Goal: Task Accomplishment & Management: Complete application form

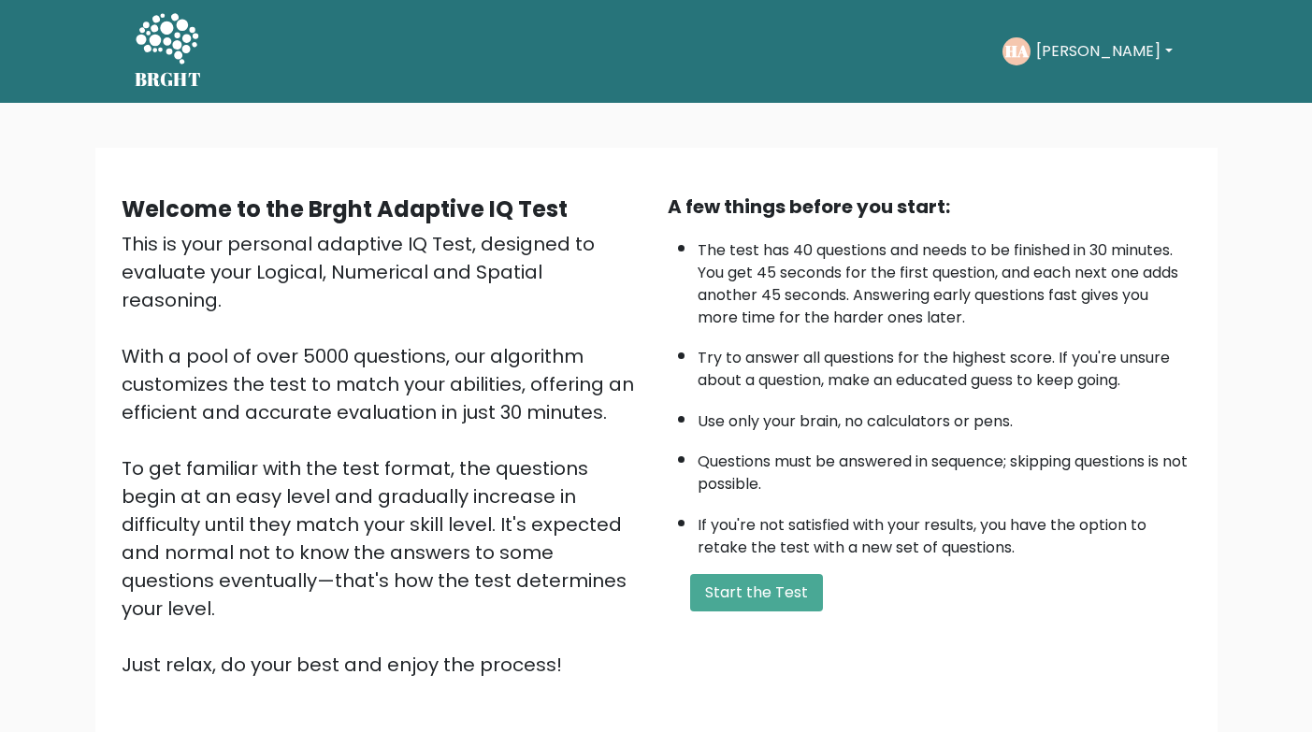
click at [1160, 38] on div "HA Hannah Maria Dashboard Profile Settings Logout" at bounding box center [1089, 51] width 175 height 28
click at [1157, 56] on button "Hannah Maria" at bounding box center [1103, 51] width 147 height 24
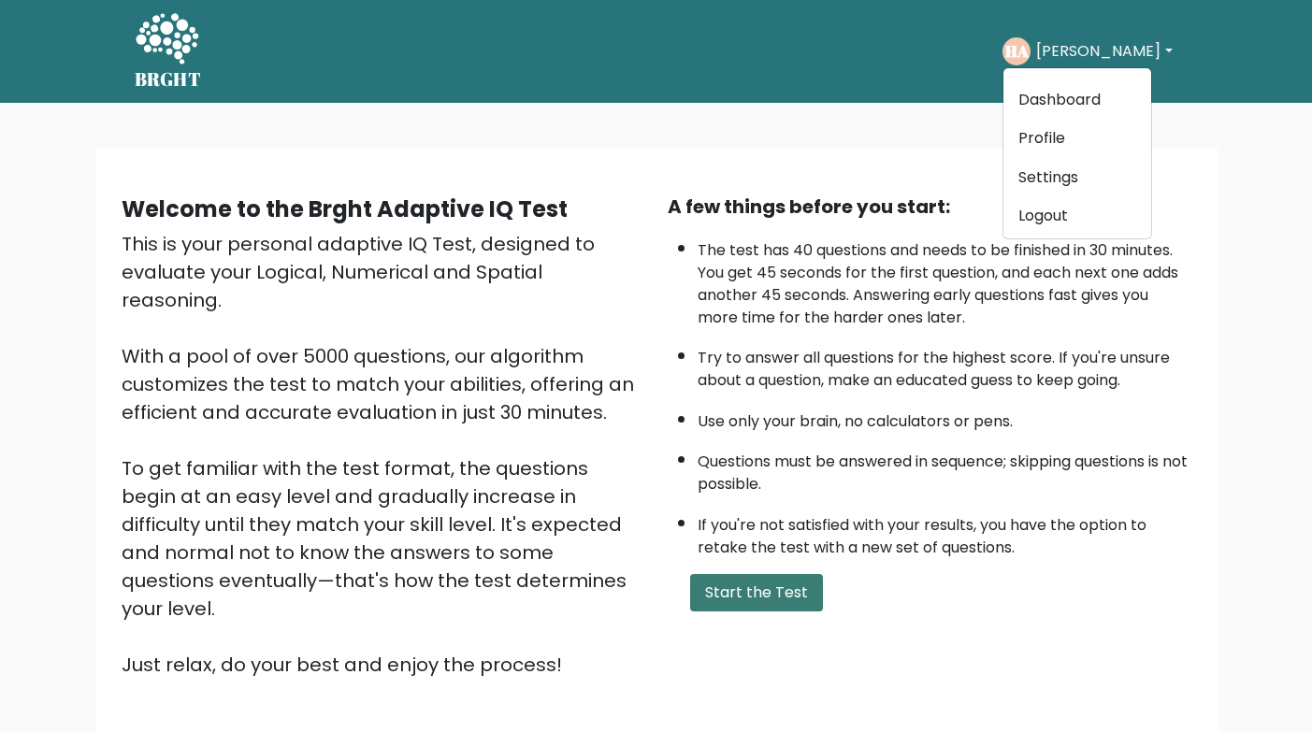
click at [773, 604] on button "Start the Test" at bounding box center [756, 592] width 133 height 37
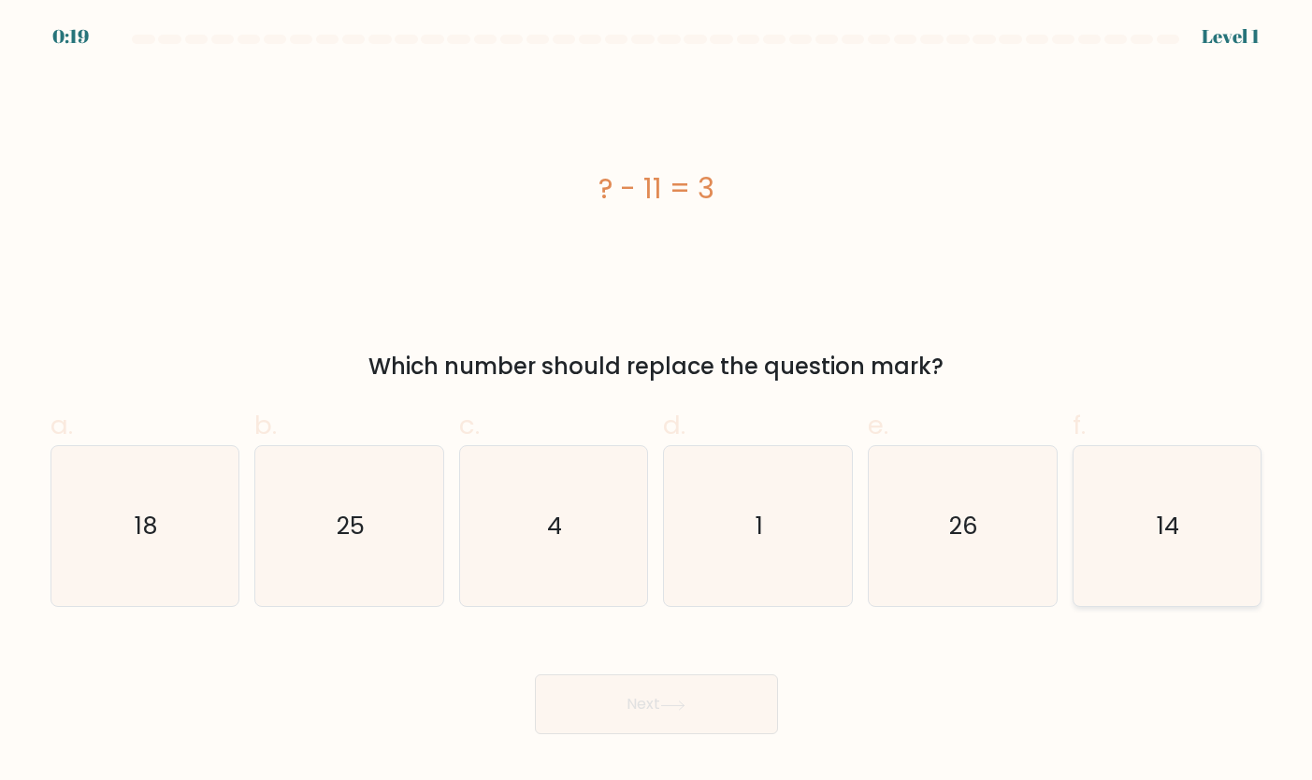
click at [1180, 531] on icon "14" at bounding box center [1166, 526] width 161 height 161
click at [657, 402] on input "f. 14" at bounding box center [656, 396] width 1 height 12
radio input "true"
click at [620, 703] on button "Next" at bounding box center [656, 704] width 243 height 60
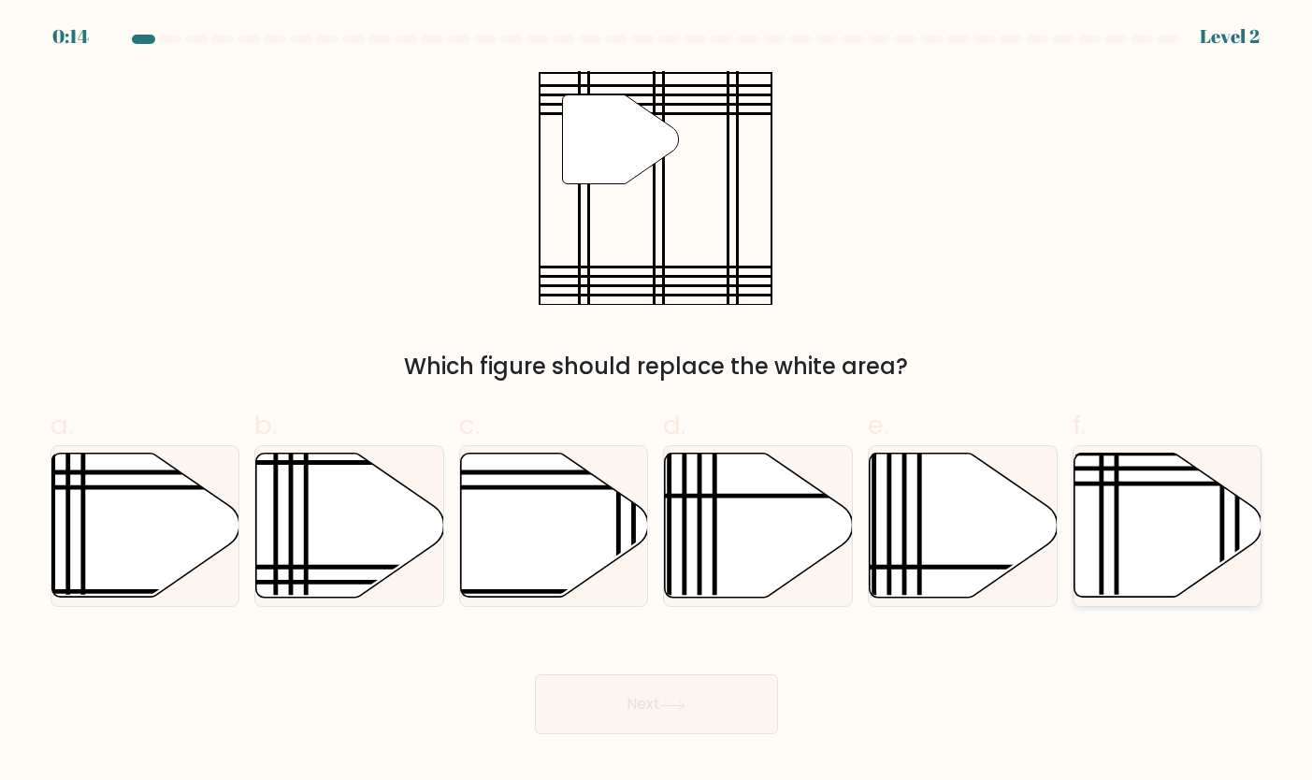
click at [1134, 476] on icon at bounding box center [1168, 525] width 188 height 144
click at [657, 402] on input "f." at bounding box center [656, 396] width 1 height 12
radio input "true"
click at [713, 691] on button "Next" at bounding box center [656, 704] width 243 height 60
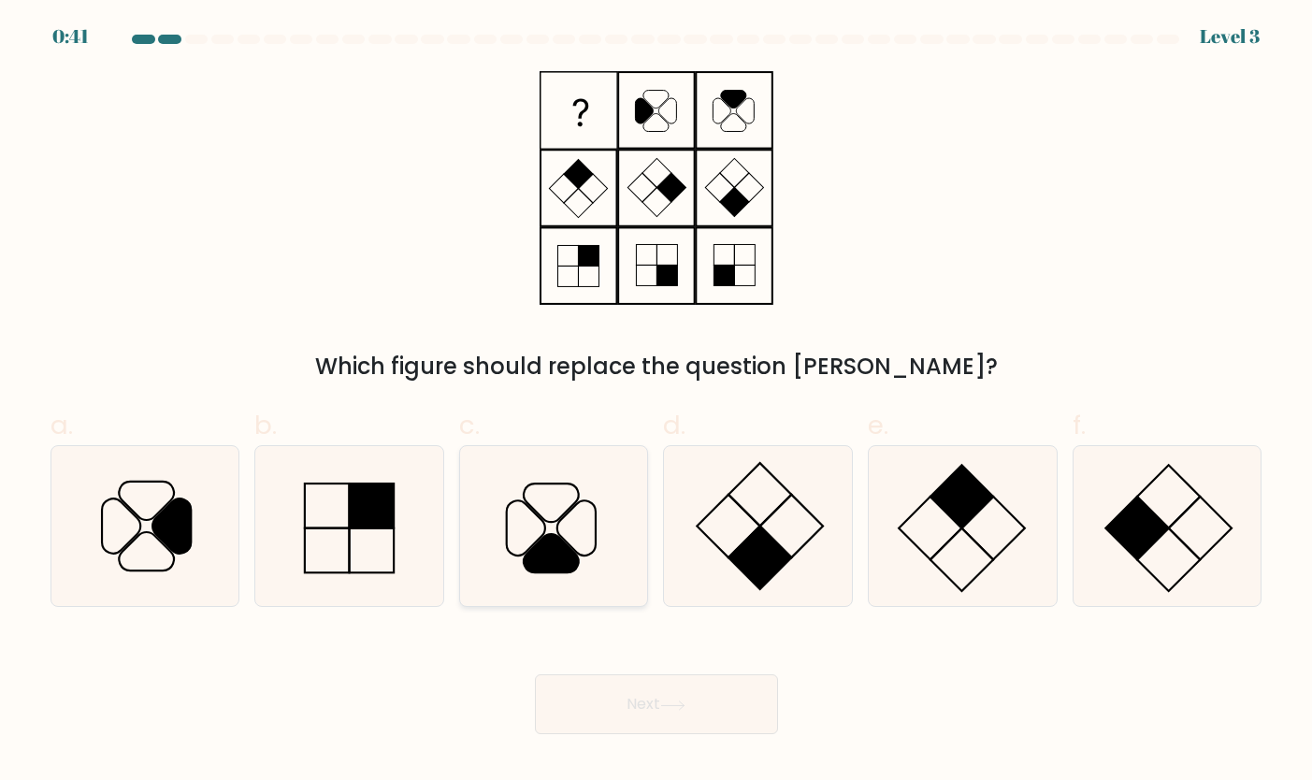
click at [562, 518] on icon at bounding box center [576, 527] width 38 height 55
click at [656, 402] on input "c." at bounding box center [656, 396] width 1 height 12
radio input "true"
click at [643, 719] on button "Next" at bounding box center [656, 704] width 243 height 60
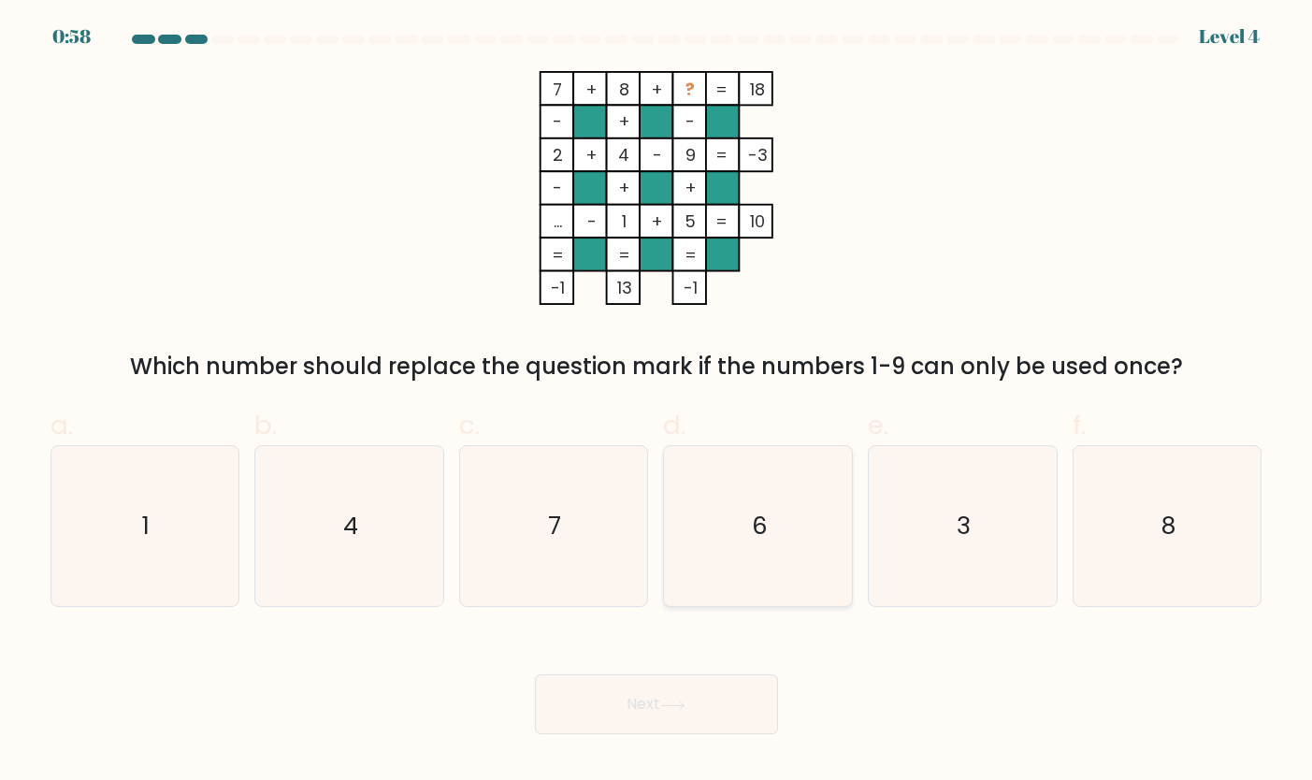
click at [734, 486] on icon "6" at bounding box center [758, 526] width 161 height 161
click at [657, 402] on input "d. 6" at bounding box center [656, 396] width 1 height 12
radio input "true"
click at [671, 695] on button "Next" at bounding box center [656, 704] width 243 height 60
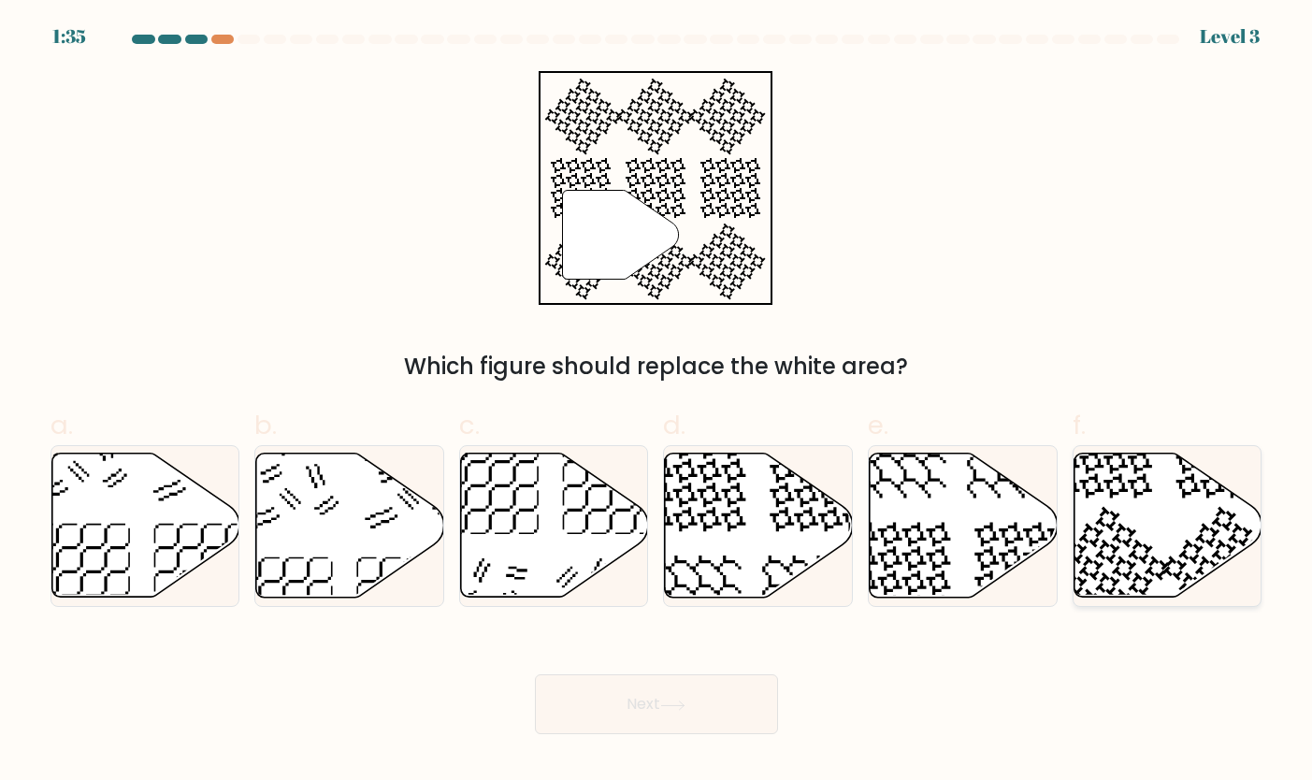
click at [1150, 508] on icon at bounding box center [1168, 525] width 188 height 144
click at [657, 402] on input "f." at bounding box center [656, 396] width 1 height 12
radio input "true"
click at [663, 694] on button "Next" at bounding box center [656, 704] width 243 height 60
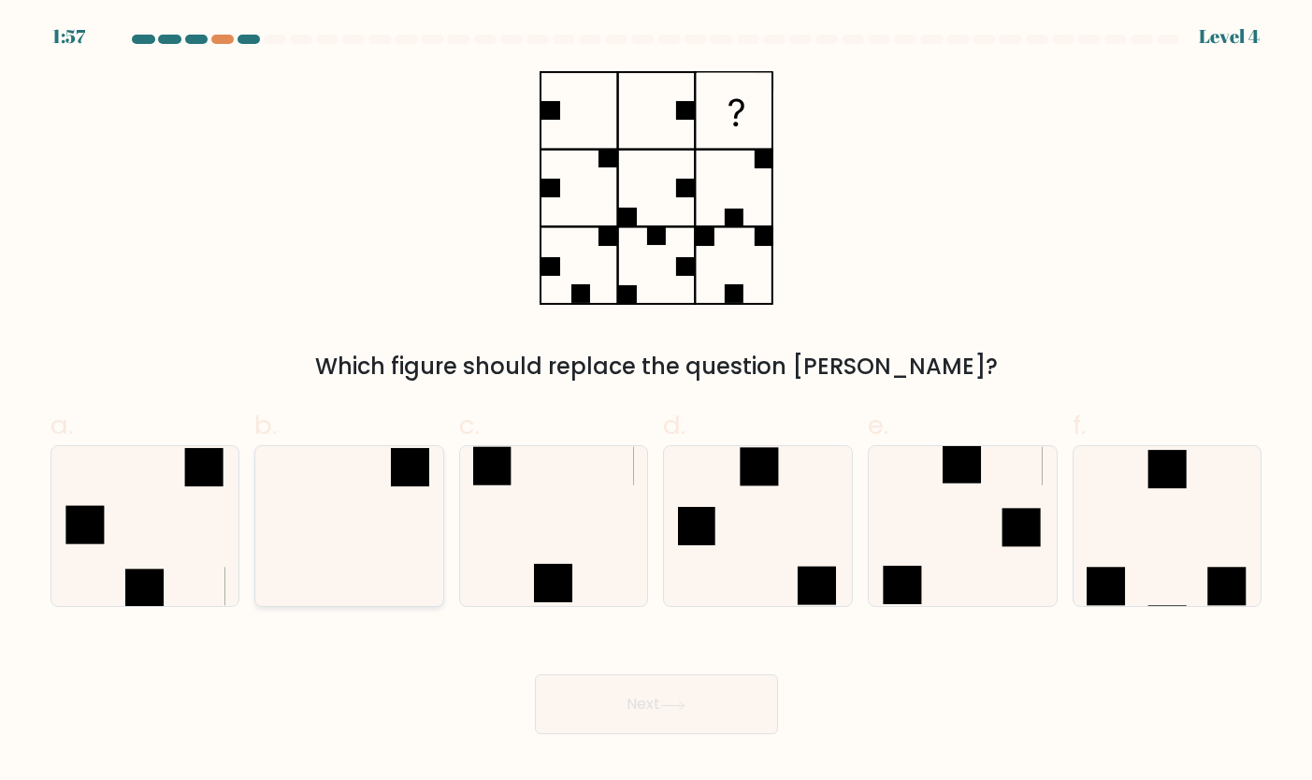
click at [402, 514] on icon at bounding box center [349, 526] width 161 height 161
click at [656, 402] on input "b." at bounding box center [656, 396] width 1 height 12
radio input "true"
click at [649, 724] on button "Next" at bounding box center [656, 704] width 243 height 60
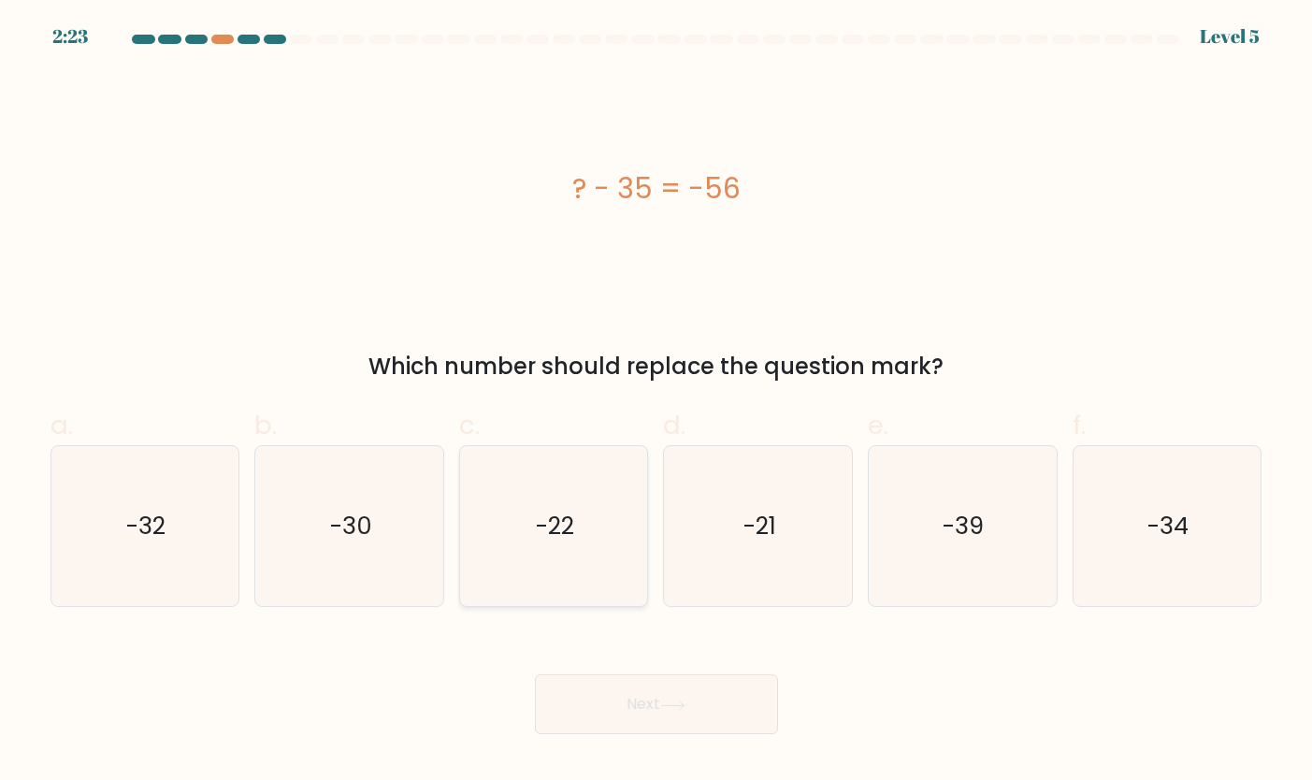
click at [576, 543] on icon "-22" at bounding box center [553, 526] width 161 height 161
click at [656, 402] on input "c. -22" at bounding box center [656, 396] width 1 height 12
radio input "true"
click at [569, 686] on button "Next" at bounding box center [656, 704] width 243 height 60
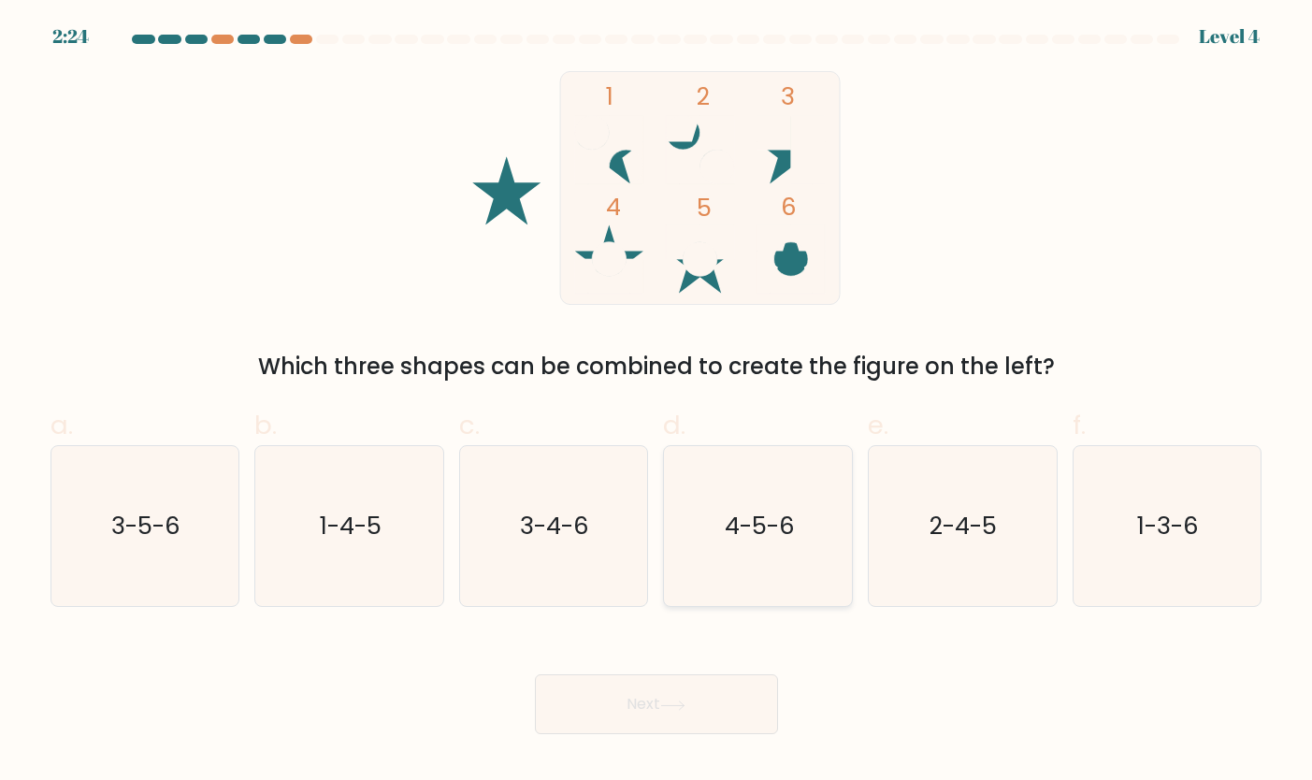
click at [735, 514] on text "4-5-6" at bounding box center [759, 526] width 70 height 34
click at [657, 402] on input "d. 4-5-6" at bounding box center [656, 396] width 1 height 12
radio input "true"
click at [699, 708] on button "Next" at bounding box center [656, 704] width 243 height 60
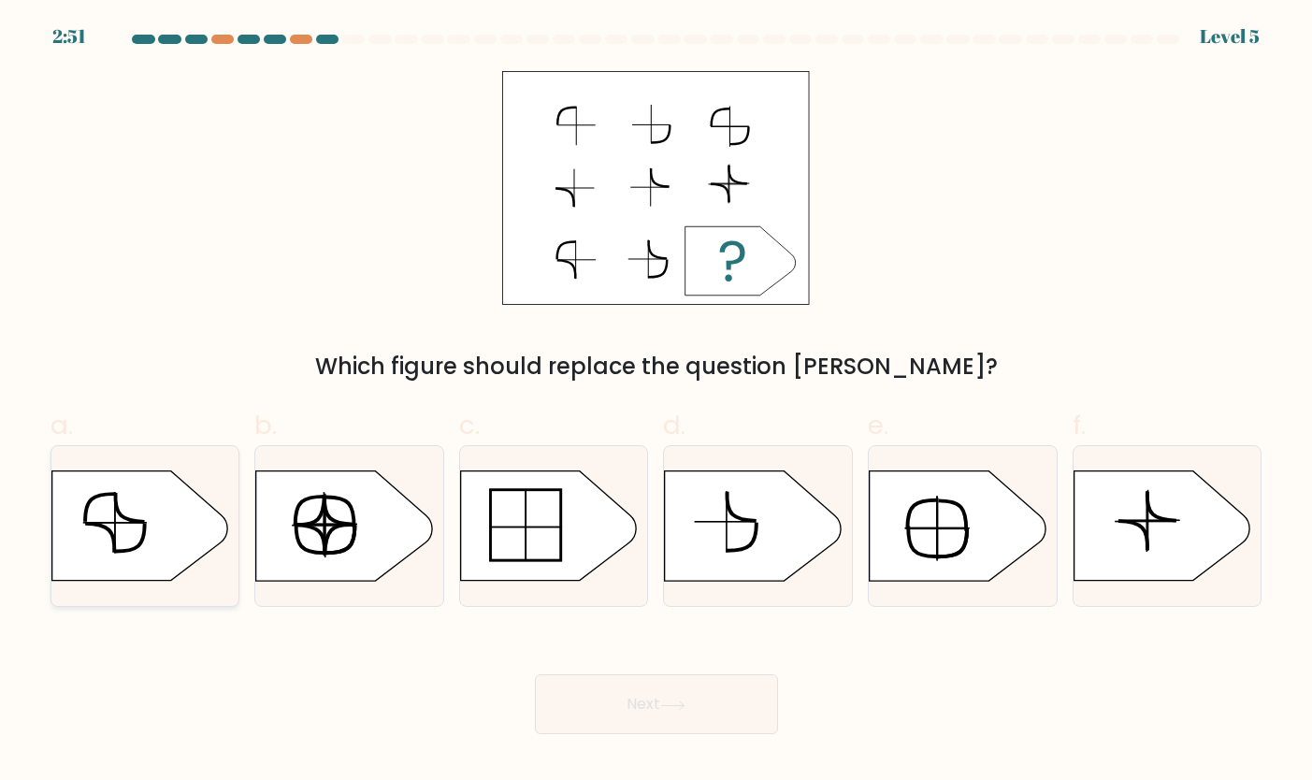
click at [183, 559] on icon at bounding box center [139, 525] width 176 height 109
click at [656, 402] on input "a." at bounding box center [656, 396] width 1 height 12
radio input "true"
click at [642, 714] on button "Next" at bounding box center [656, 704] width 243 height 60
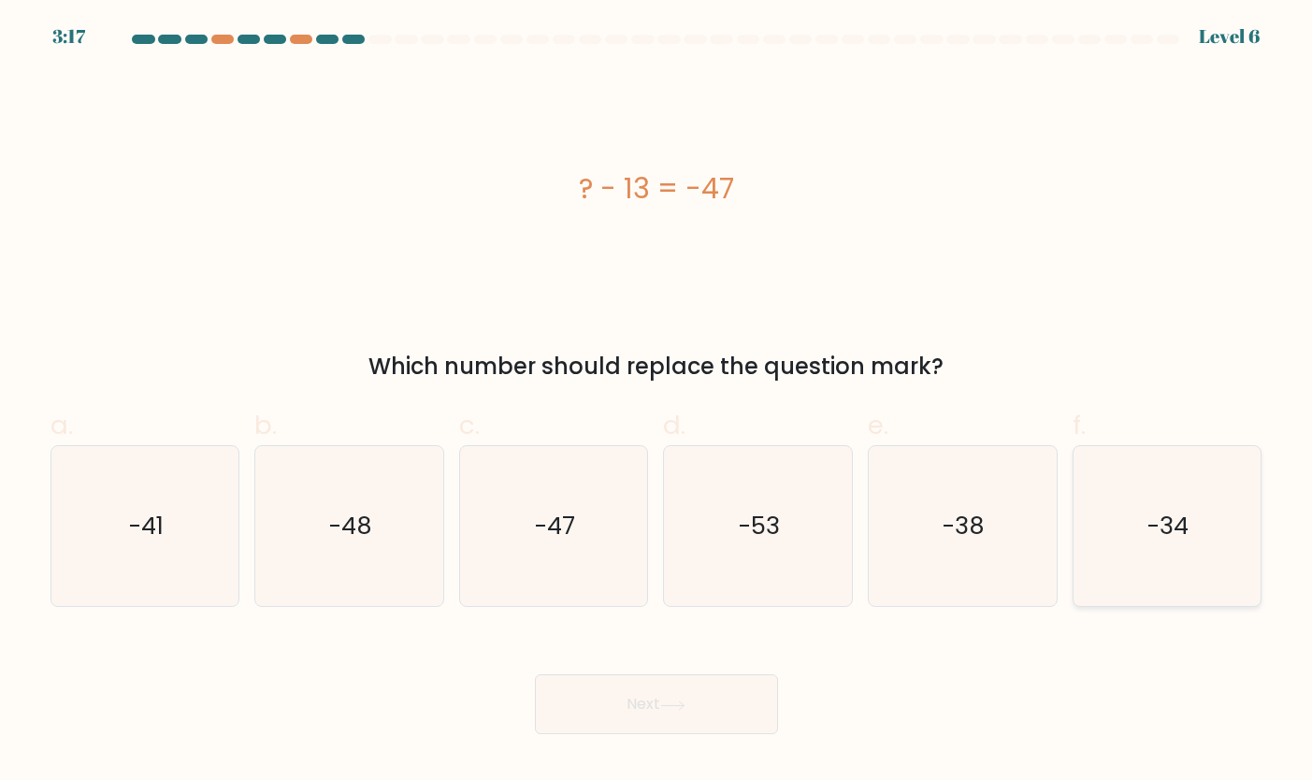
click at [1195, 497] on icon "-34" at bounding box center [1166, 526] width 161 height 161
click at [657, 402] on input "f. -34" at bounding box center [656, 396] width 1 height 12
radio input "true"
click at [625, 713] on button "Next" at bounding box center [656, 704] width 243 height 60
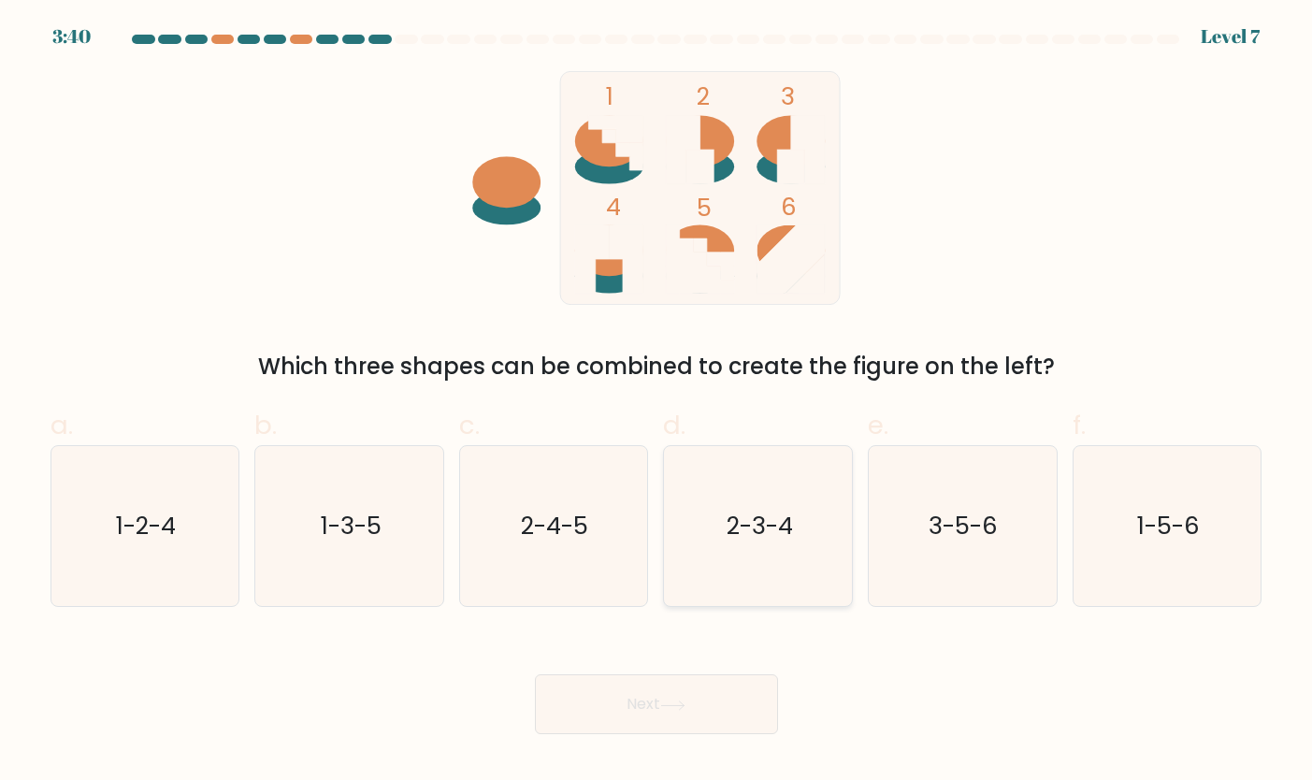
click at [744, 509] on text "2-3-4" at bounding box center [759, 526] width 66 height 34
click at [657, 402] on input "d. 2-3-4" at bounding box center [656, 396] width 1 height 12
radio input "true"
click at [710, 713] on button "Next" at bounding box center [656, 704] width 243 height 60
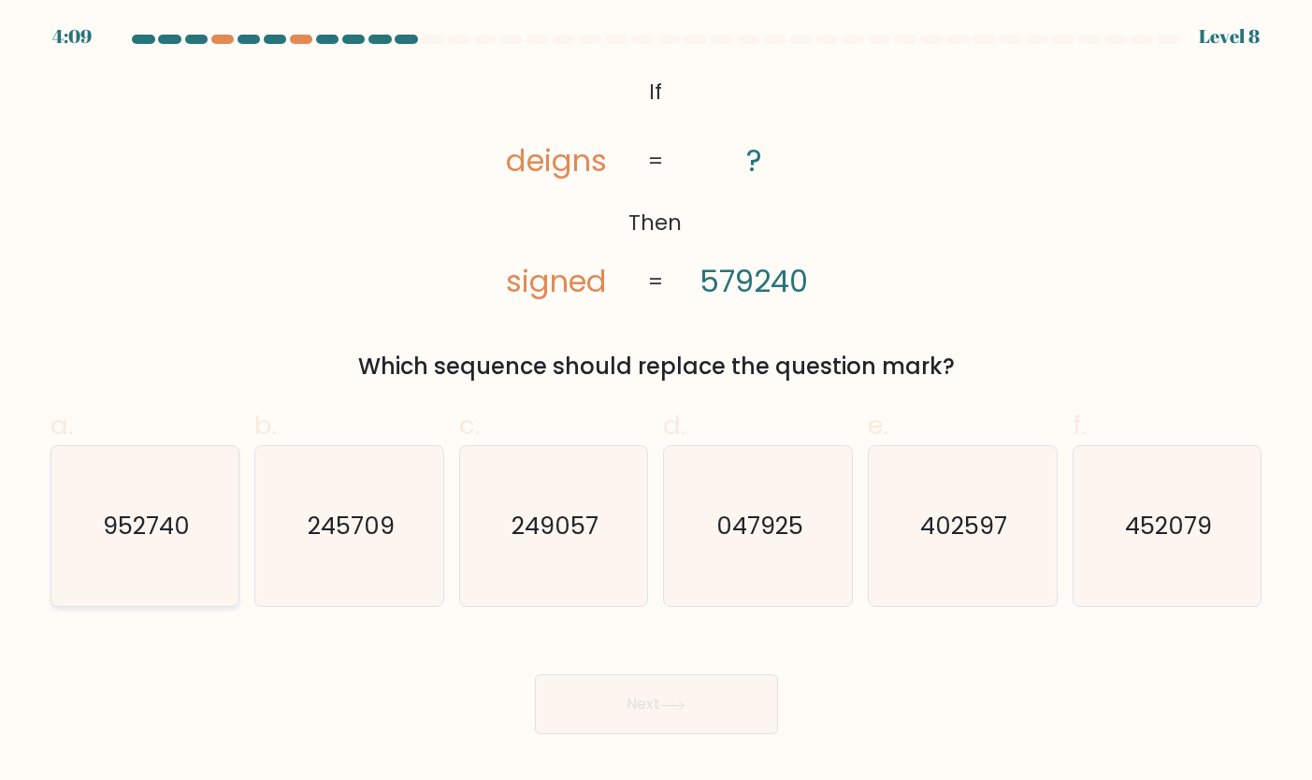
click at [132, 527] on text "952740" at bounding box center [146, 526] width 87 height 34
click at [656, 402] on input "a. 952740" at bounding box center [656, 396] width 1 height 12
radio input "true"
click at [724, 518] on text "047925" at bounding box center [759, 526] width 87 height 34
click at [657, 402] on input "d. 047925" at bounding box center [656, 396] width 1 height 12
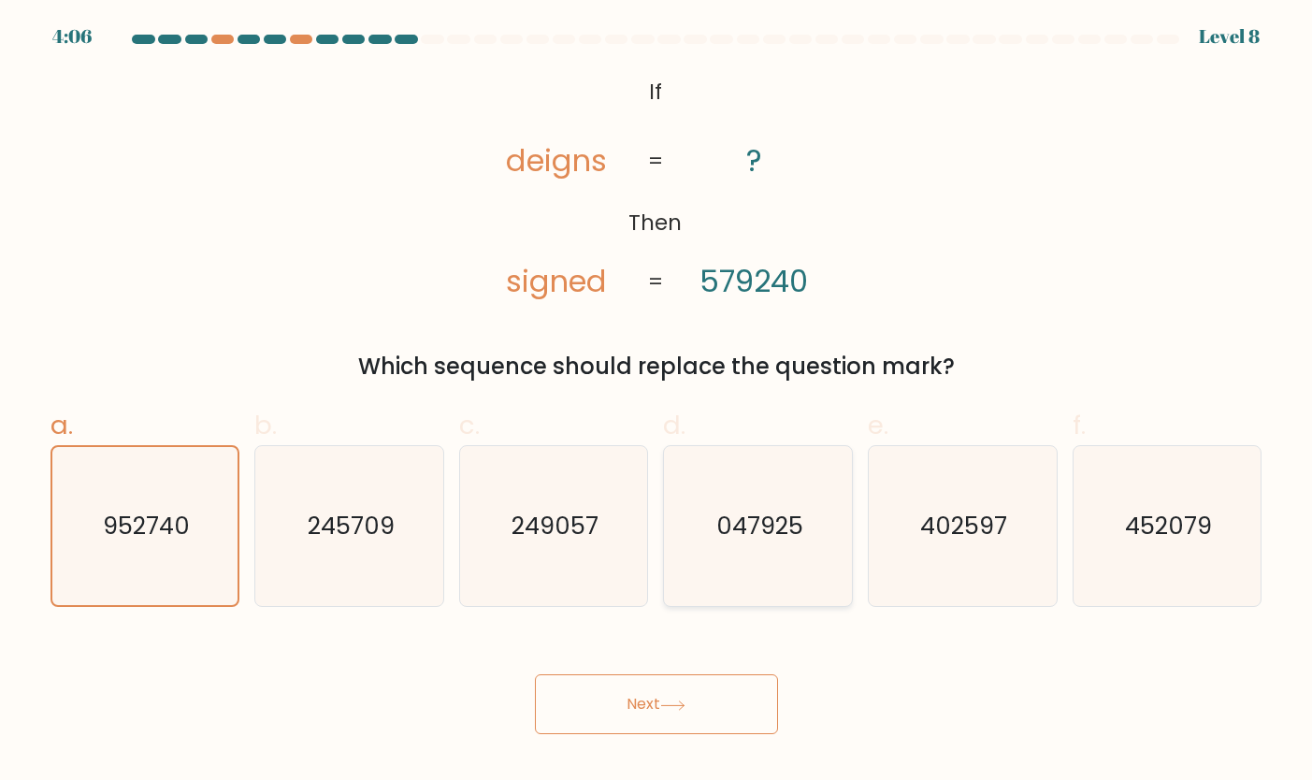
radio input "true"
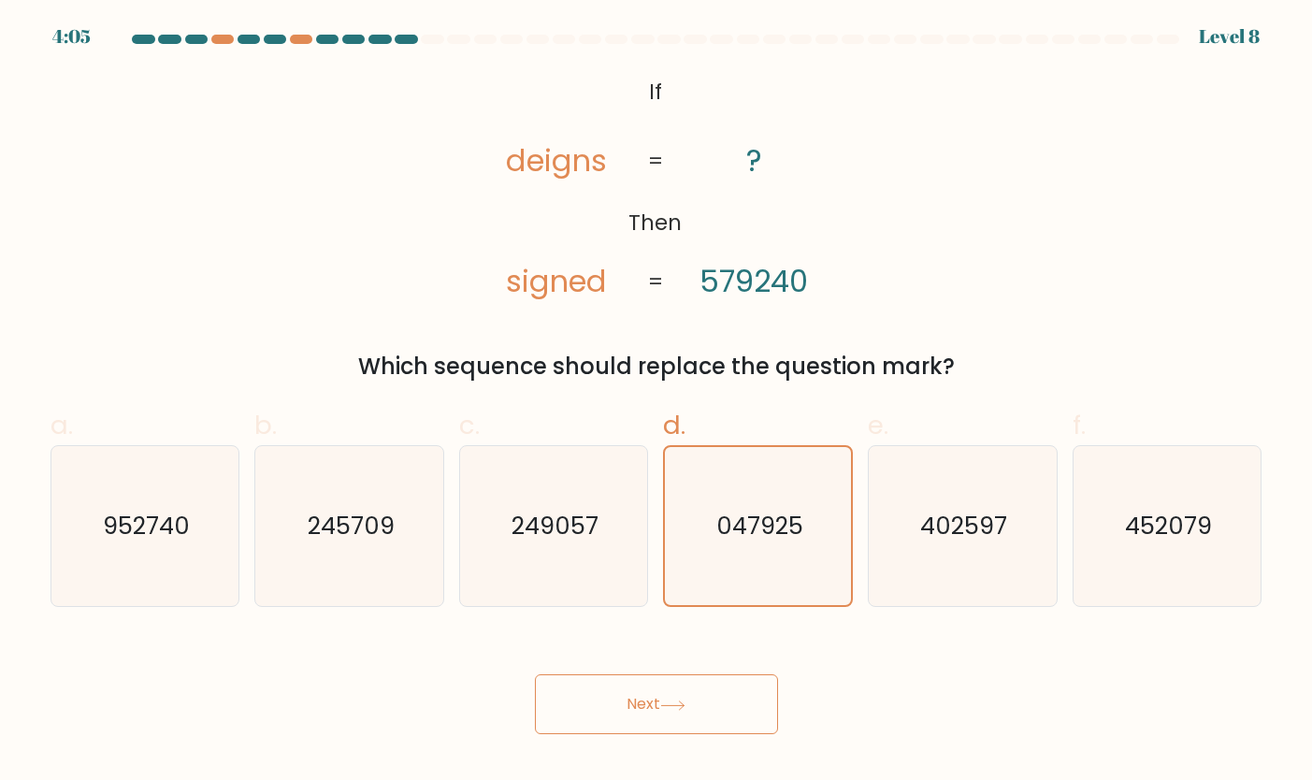
click at [694, 705] on button "Next" at bounding box center [656, 704] width 243 height 60
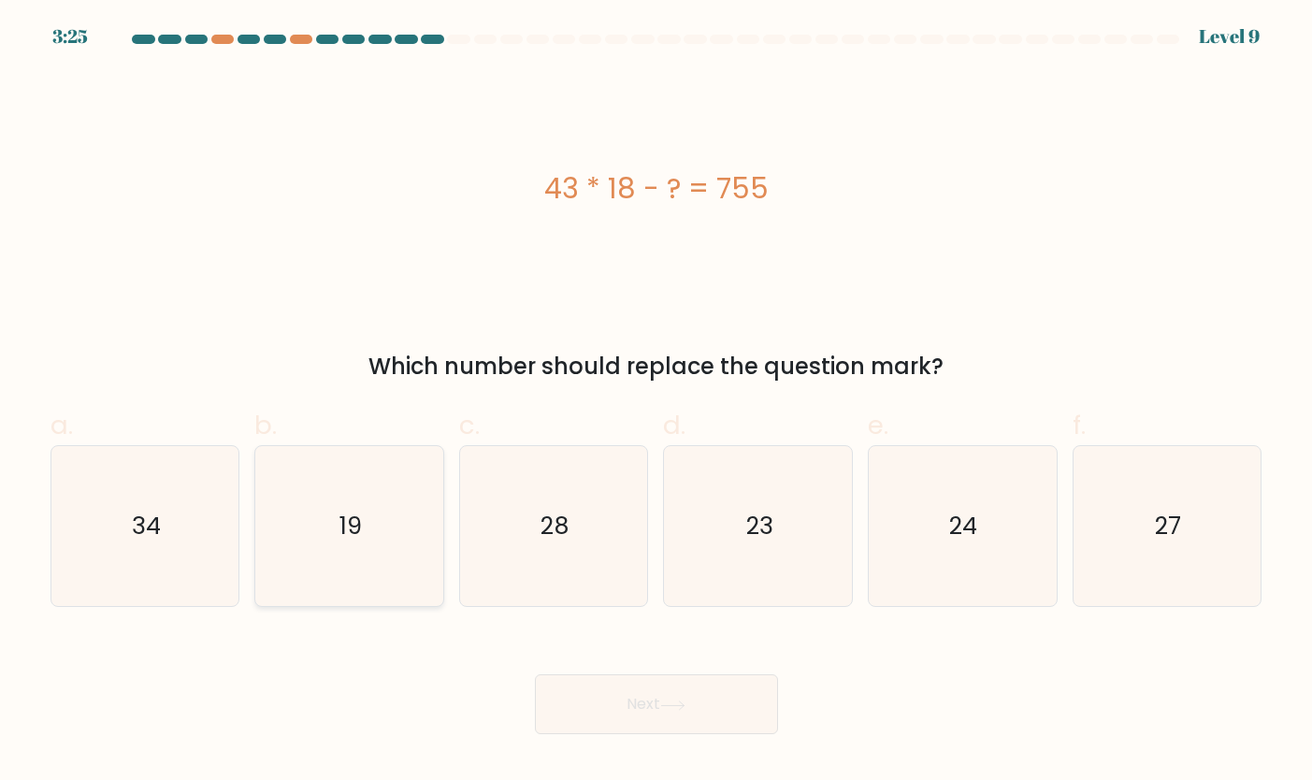
click at [383, 585] on icon "19" at bounding box center [349, 526] width 161 height 161
click at [656, 402] on input "b. 19" at bounding box center [656, 396] width 1 height 12
radio input "true"
click at [674, 731] on body "3:25 Level 9 a." at bounding box center [656, 390] width 1312 height 780
click at [650, 707] on button "Next" at bounding box center [656, 704] width 243 height 60
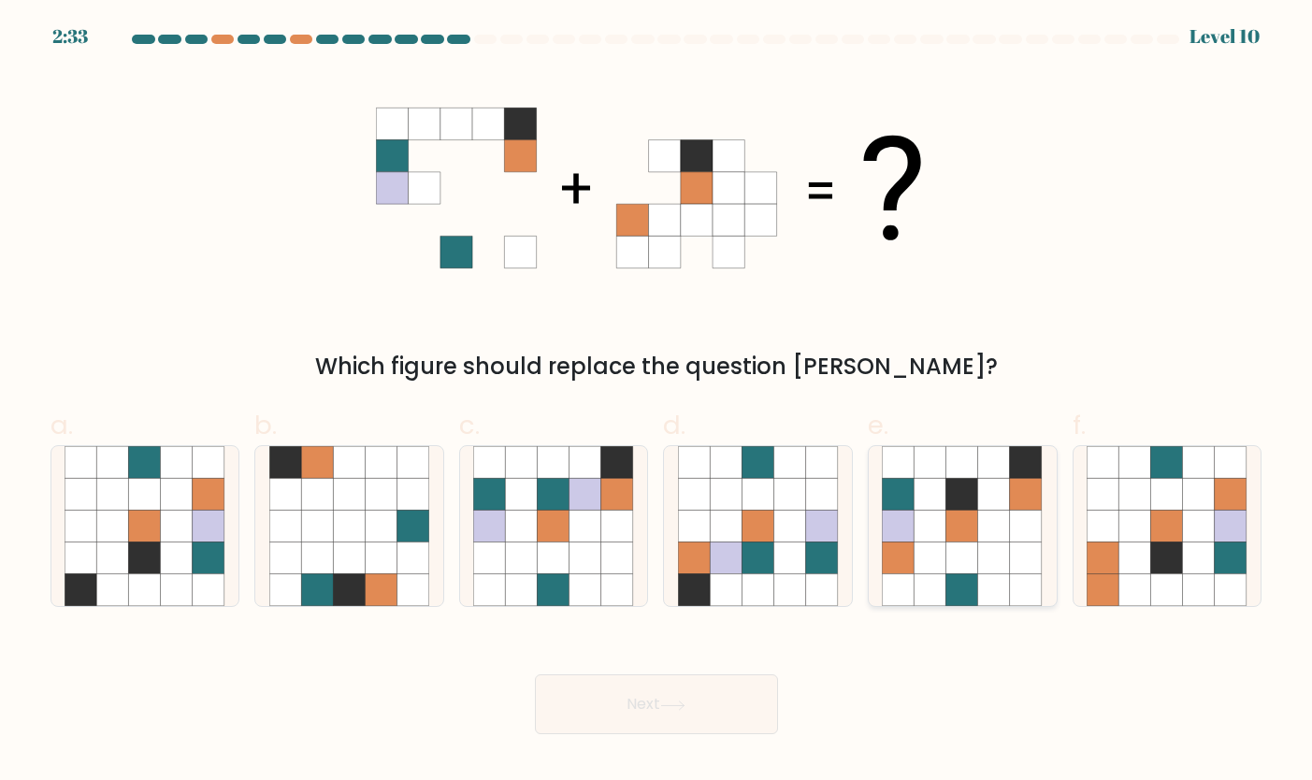
click at [948, 551] on icon at bounding box center [962, 558] width 32 height 32
click at [657, 402] on input "e." at bounding box center [656, 396] width 1 height 12
radio input "true"
click at [664, 710] on button "Next" at bounding box center [656, 704] width 243 height 60
click at [700, 704] on button "Next" at bounding box center [656, 704] width 243 height 60
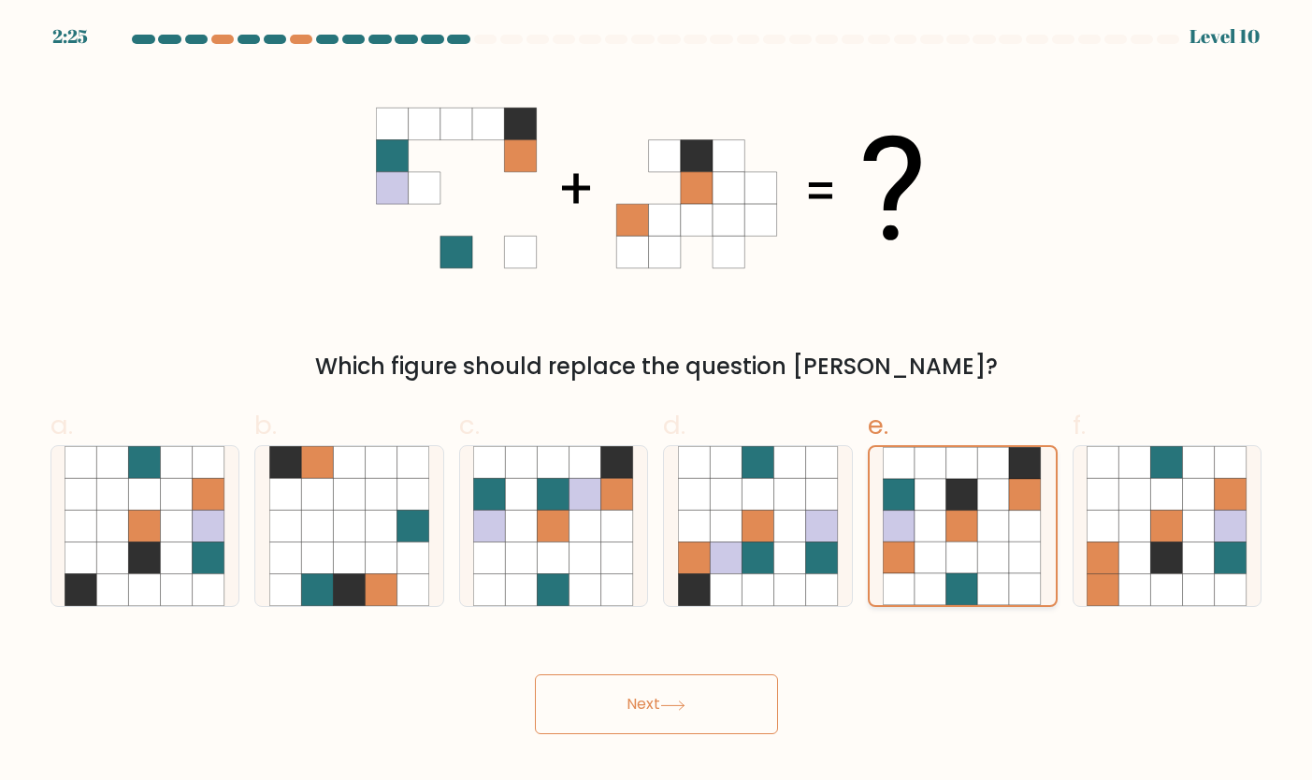
click at [967, 483] on icon at bounding box center [963, 495] width 32 height 32
click at [657, 402] on input "e." at bounding box center [656, 396] width 1 height 12
click at [688, 711] on button "Next" at bounding box center [656, 704] width 243 height 60
click at [633, 731] on button "Next" at bounding box center [656, 704] width 243 height 60
click at [801, 483] on icon at bounding box center [790, 494] width 32 height 32
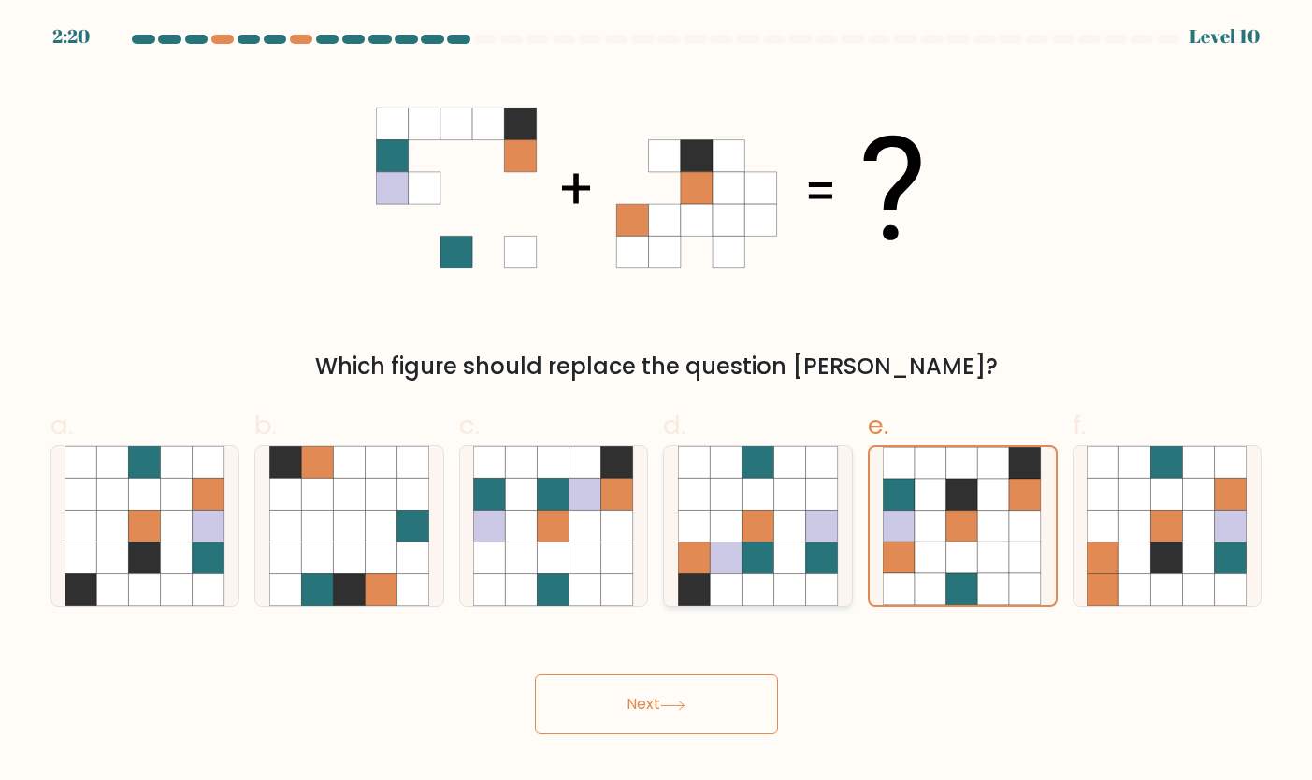
click at [657, 402] on input "d." at bounding box center [656, 396] width 1 height 12
radio input "true"
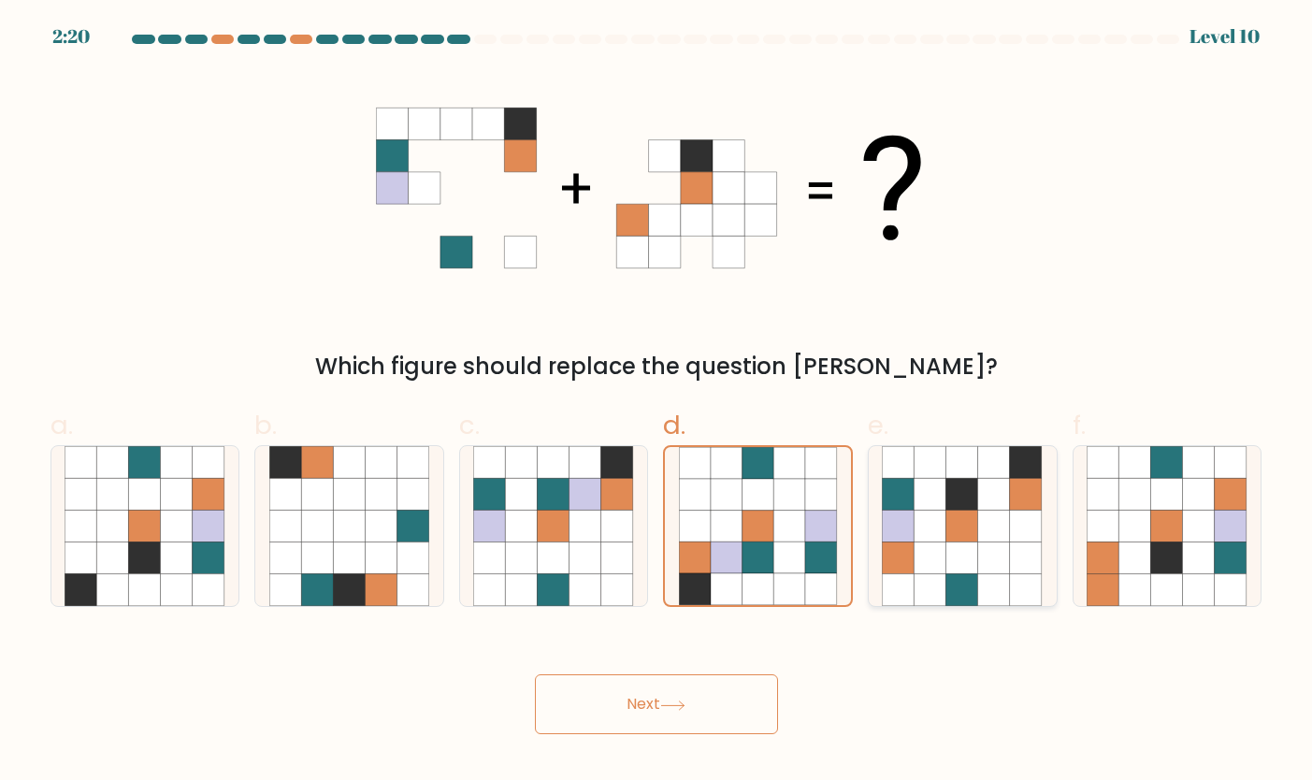
click at [936, 488] on icon at bounding box center [930, 494] width 32 height 32
click at [657, 402] on input "e." at bounding box center [656, 396] width 1 height 12
radio input "true"
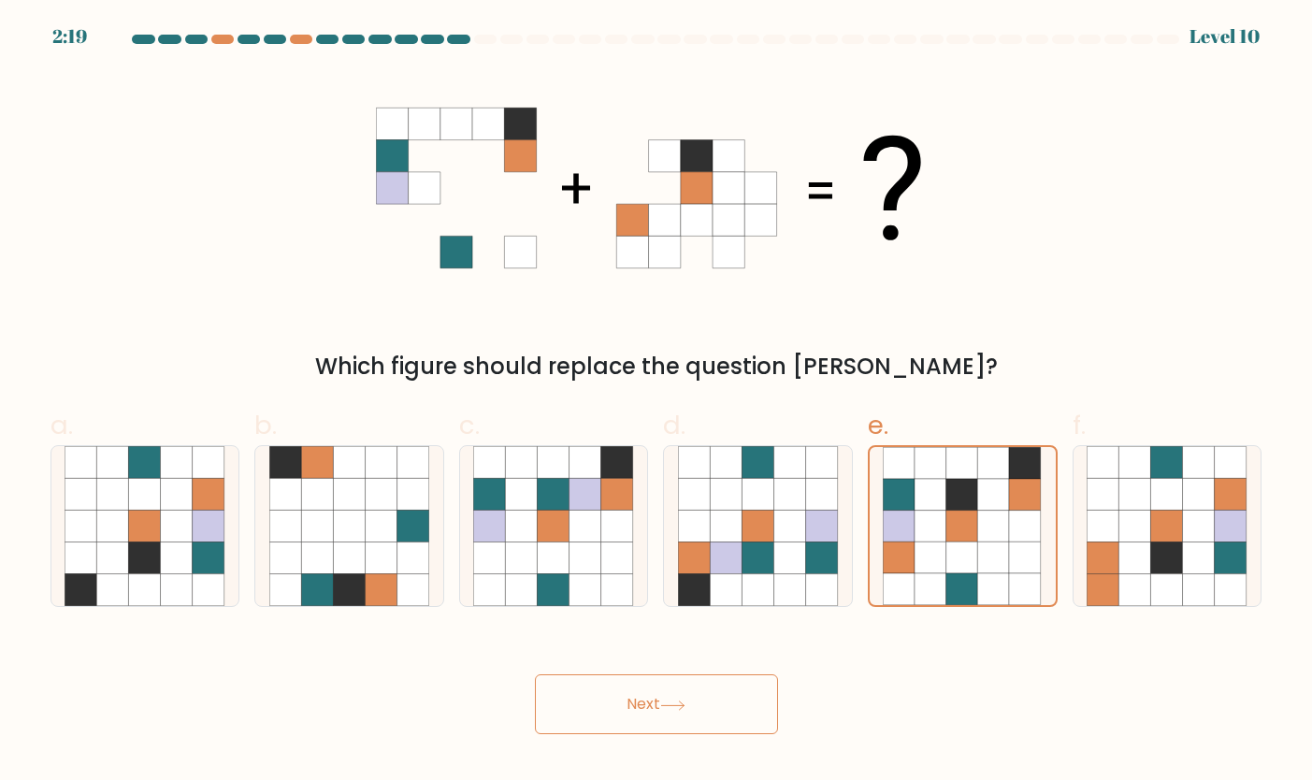
click at [688, 680] on button "Next" at bounding box center [656, 704] width 243 height 60
click at [686, 698] on button "Next" at bounding box center [656, 704] width 243 height 60
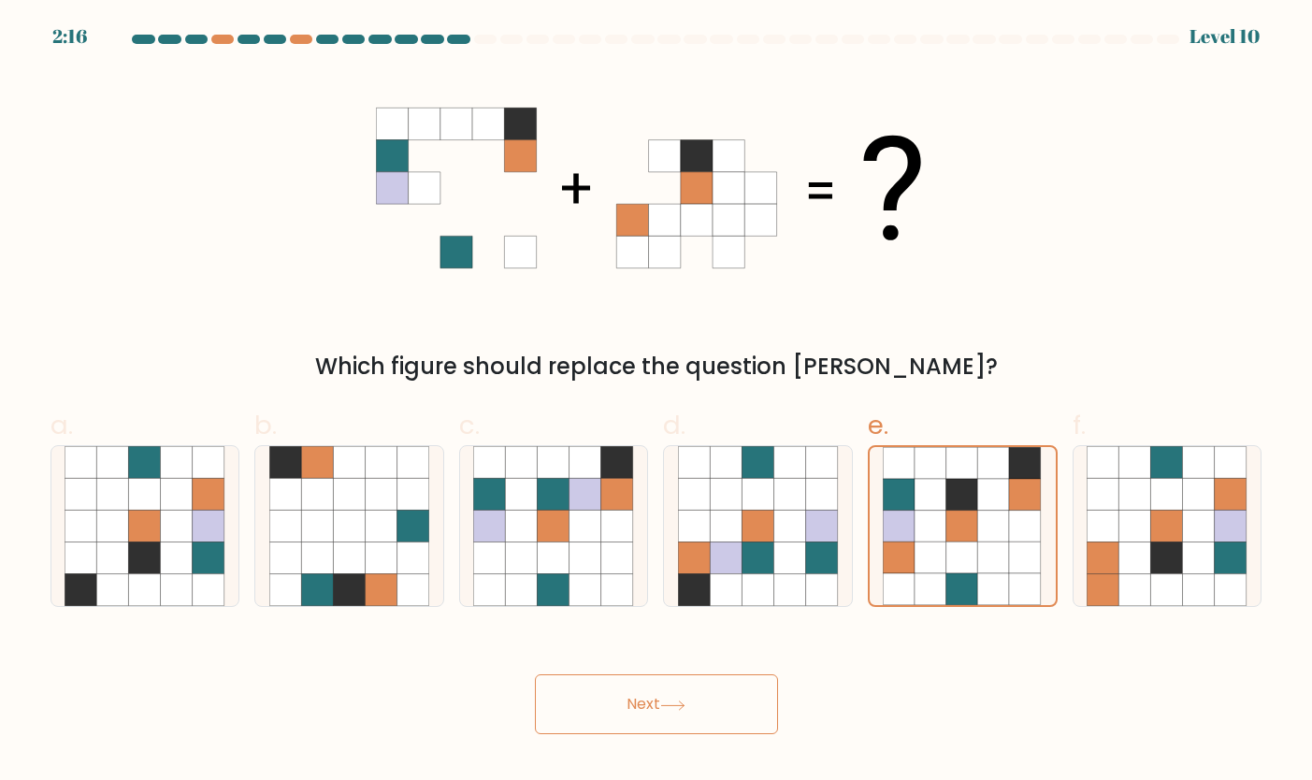
click at [686, 698] on button "Next" at bounding box center [656, 704] width 243 height 60
click at [934, 662] on div "Next" at bounding box center [656, 681] width 1234 height 105
click at [685, 676] on button "Next" at bounding box center [656, 704] width 243 height 60
click at [765, 575] on icon at bounding box center [758, 590] width 32 height 32
click at [657, 402] on input "d." at bounding box center [656, 396] width 1 height 12
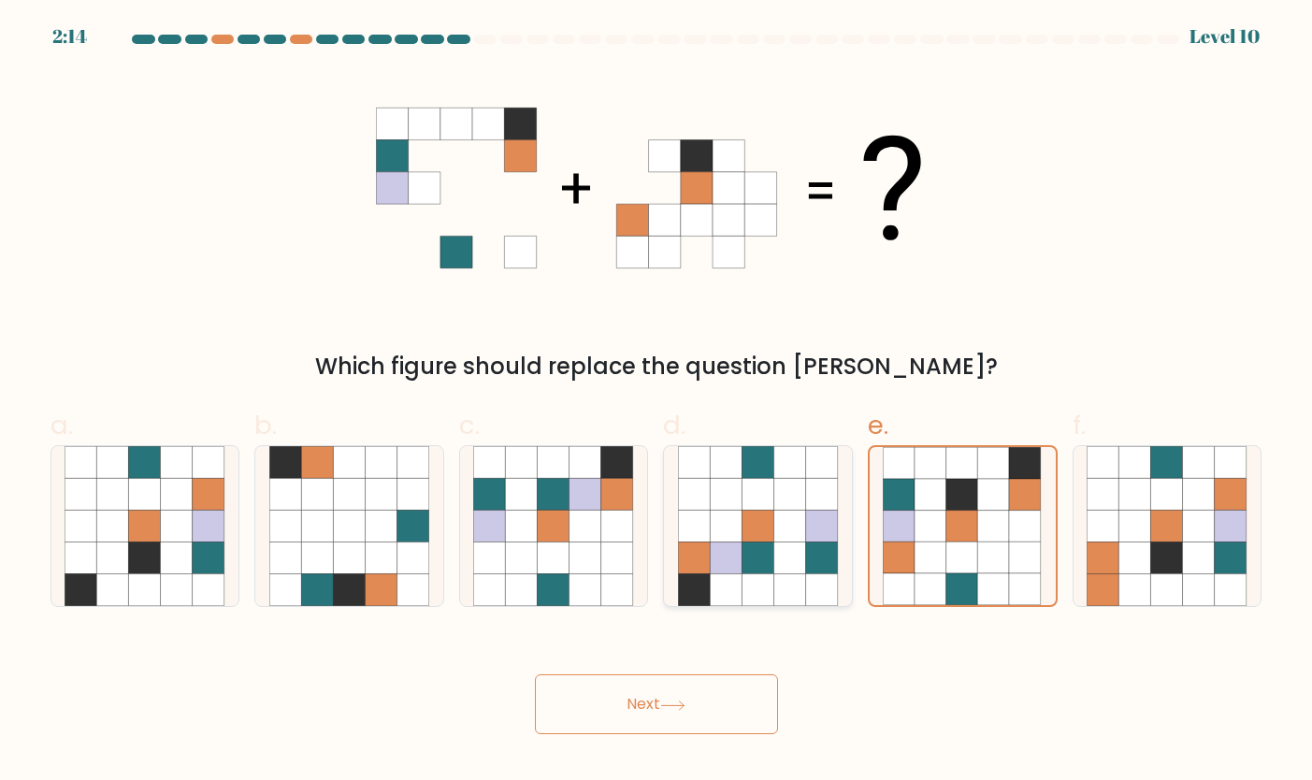
radio input "true"
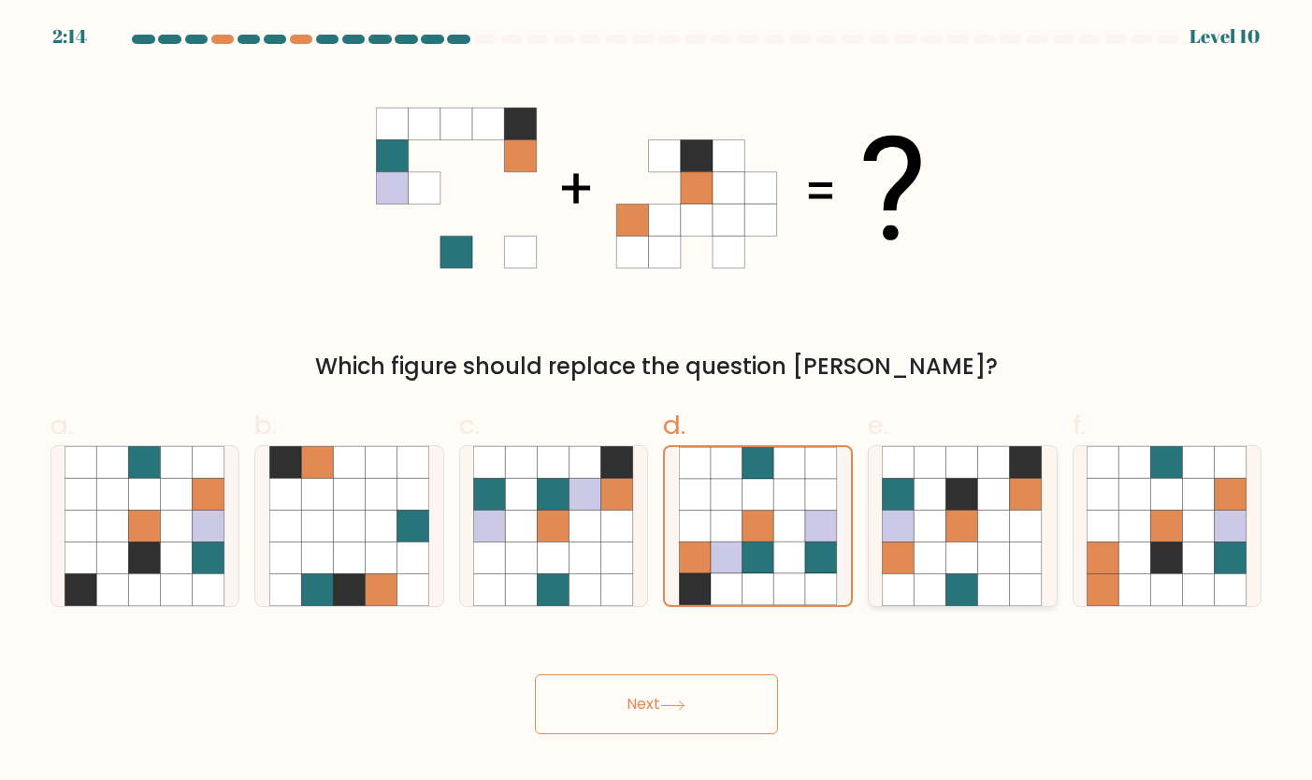
click at [895, 579] on icon at bounding box center [898, 590] width 32 height 32
click at [657, 402] on input "e." at bounding box center [656, 396] width 1 height 12
radio input "true"
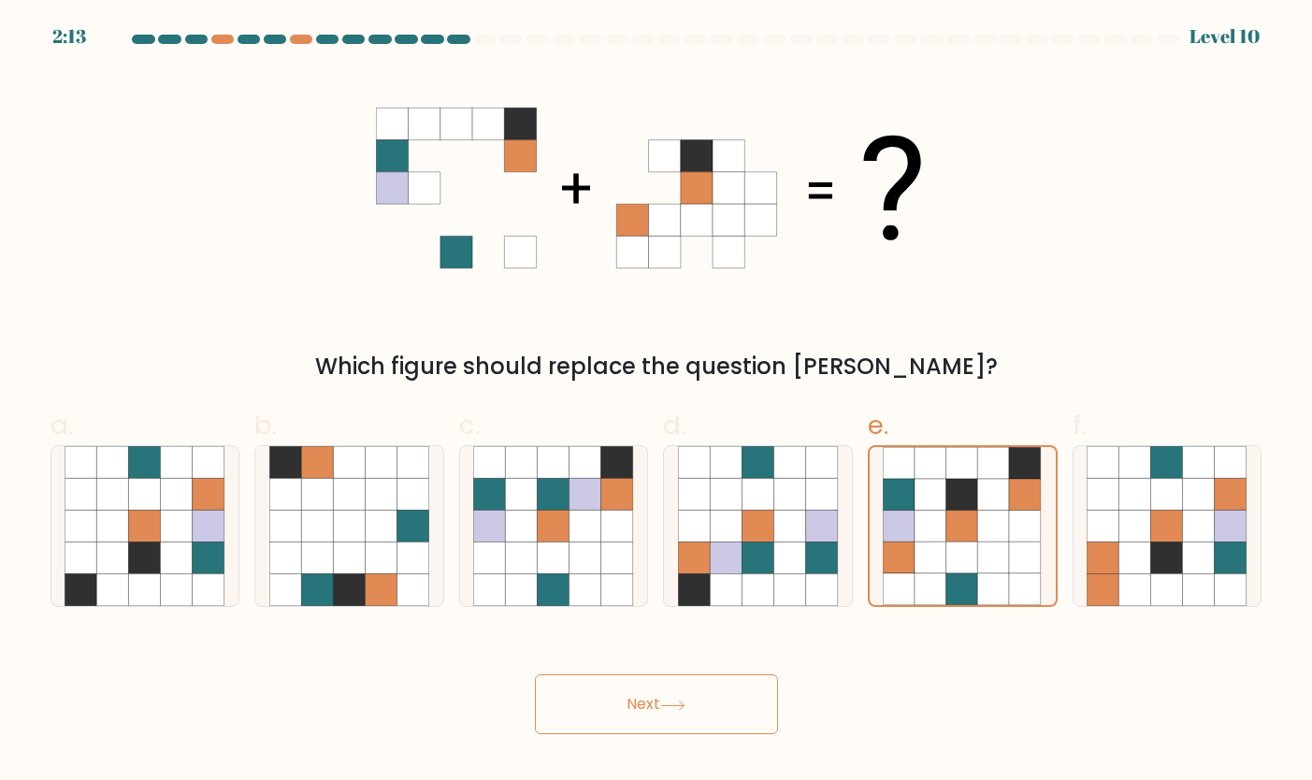
click at [586, 712] on button "Next" at bounding box center [656, 704] width 243 height 60
click at [1107, 560] on icon at bounding box center [1102, 558] width 32 height 32
click at [657, 402] on input "f." at bounding box center [656, 396] width 1 height 12
radio input "true"
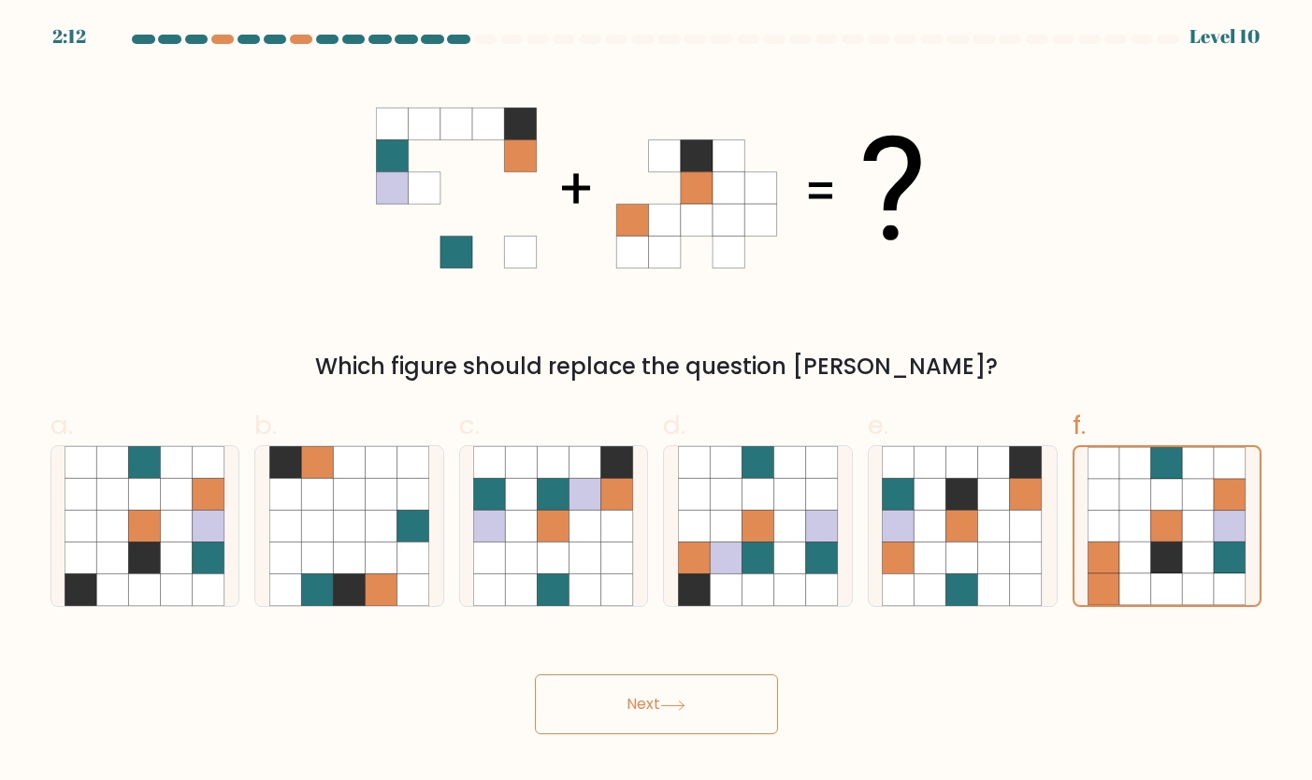
click at [650, 715] on button "Next" at bounding box center [656, 704] width 243 height 60
click at [949, 539] on icon at bounding box center [962, 525] width 32 height 32
click at [657, 402] on input "e." at bounding box center [656, 396] width 1 height 12
radio input "true"
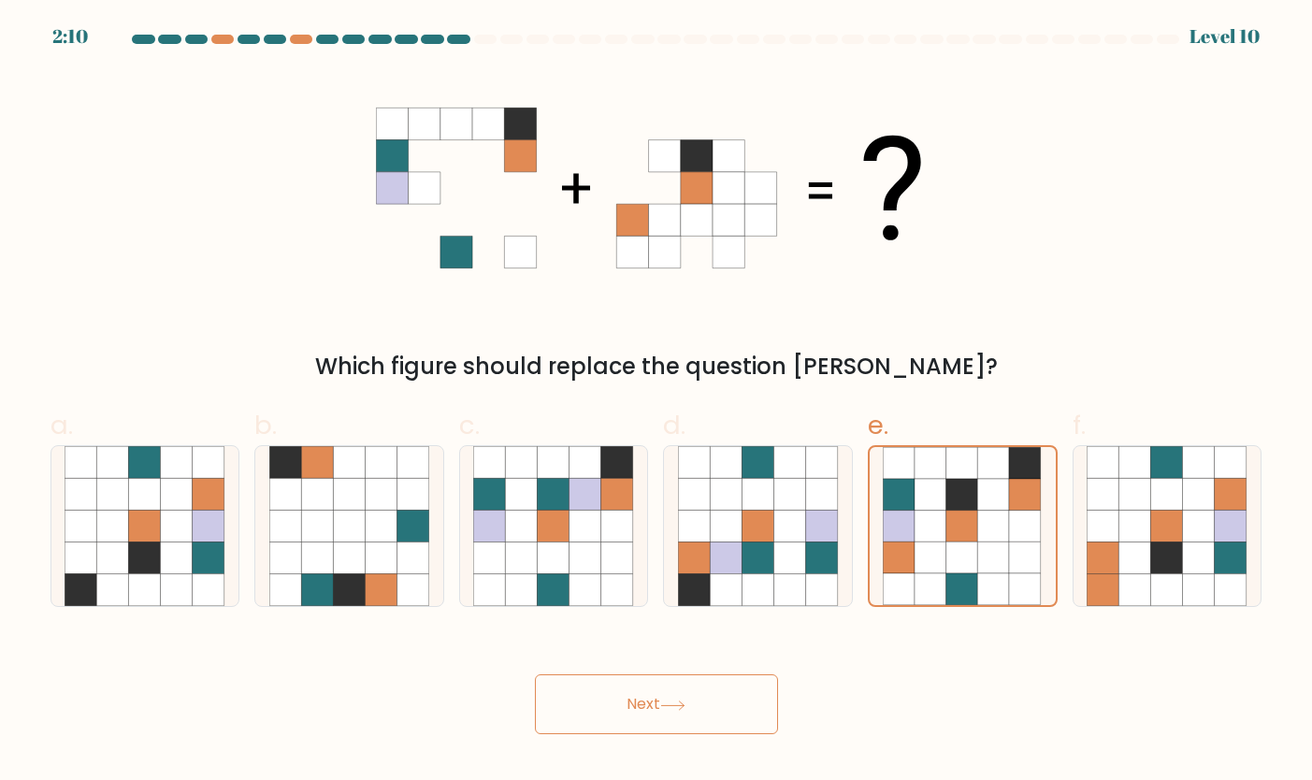
click at [674, 718] on button "Next" at bounding box center [656, 704] width 243 height 60
click at [670, 705] on icon at bounding box center [672, 704] width 22 height 8
click at [938, 514] on icon at bounding box center [930, 525] width 32 height 32
click at [657, 402] on input "e." at bounding box center [656, 396] width 1 height 12
radio input "true"
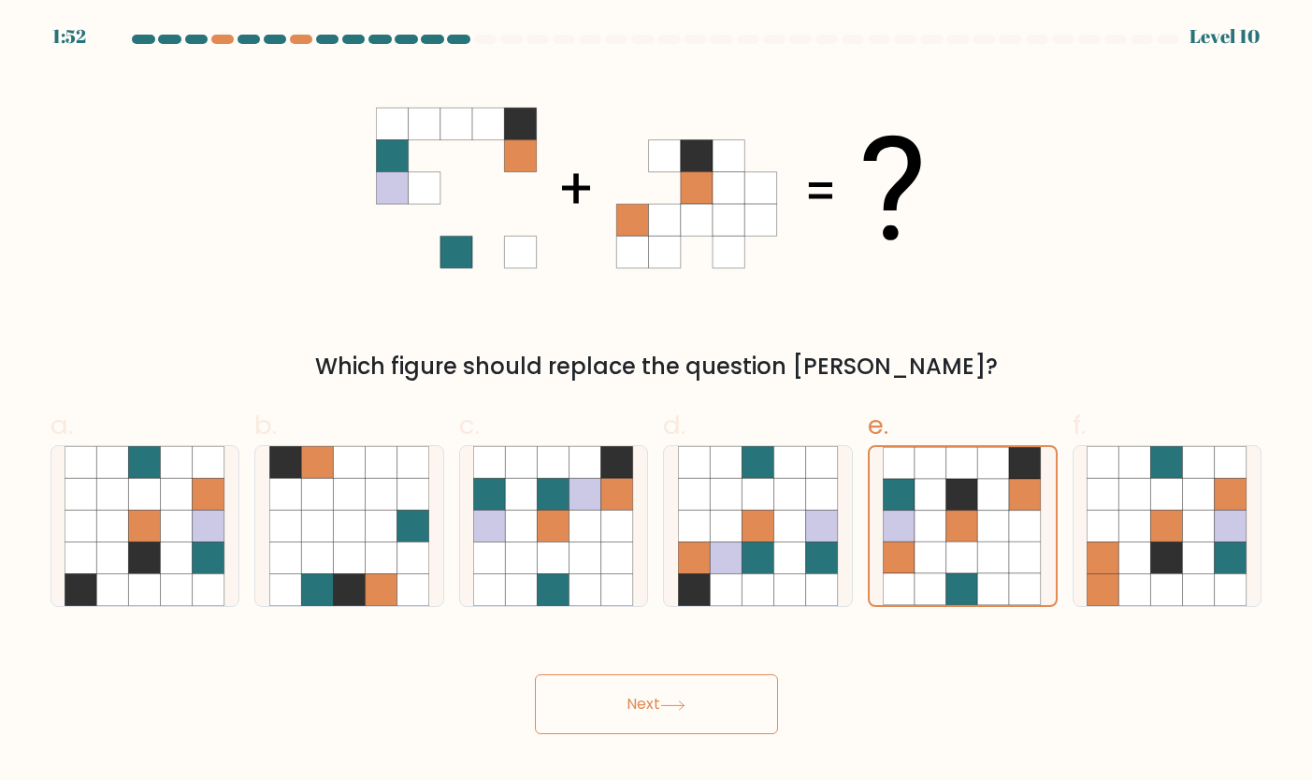
click at [631, 704] on button "Next" at bounding box center [656, 704] width 243 height 60
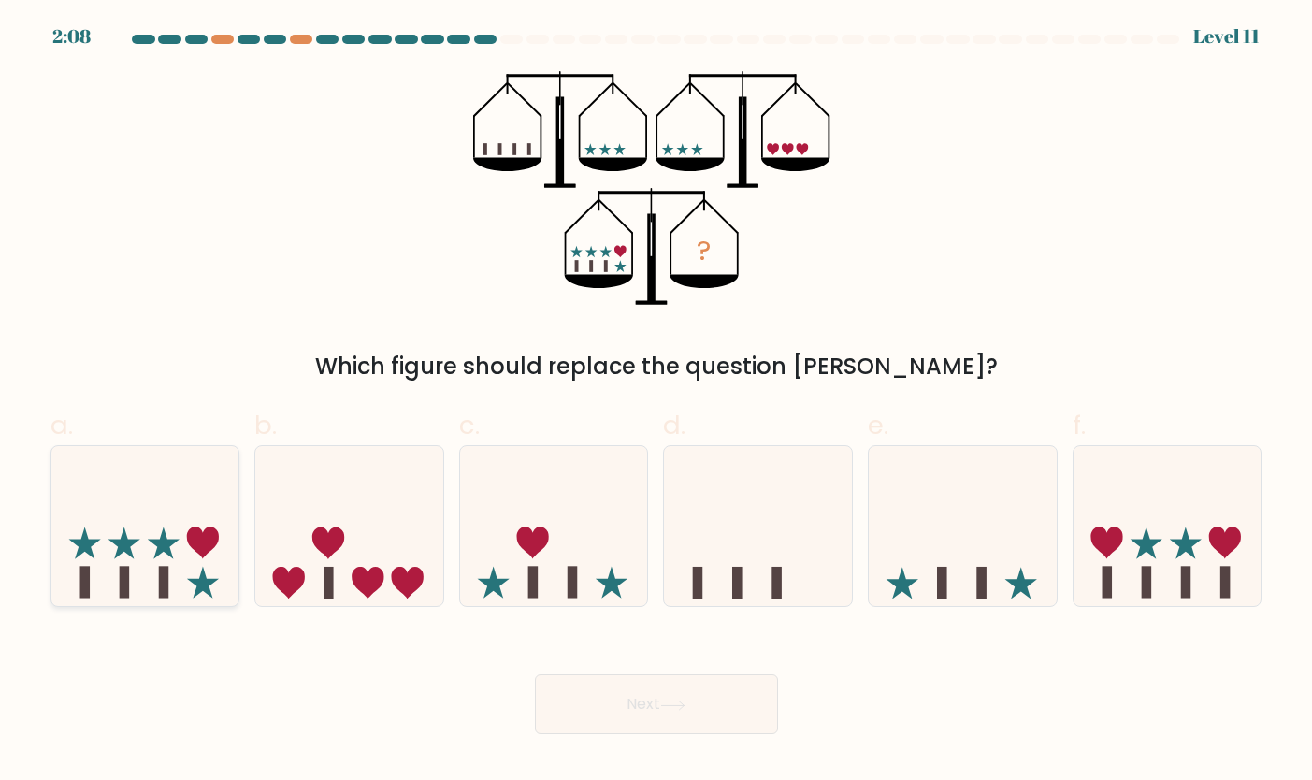
click at [180, 587] on icon at bounding box center [145, 525] width 188 height 155
click at [656, 402] on input "a." at bounding box center [656, 396] width 1 height 12
radio input "true"
click at [608, 710] on button "Next" at bounding box center [656, 704] width 243 height 60
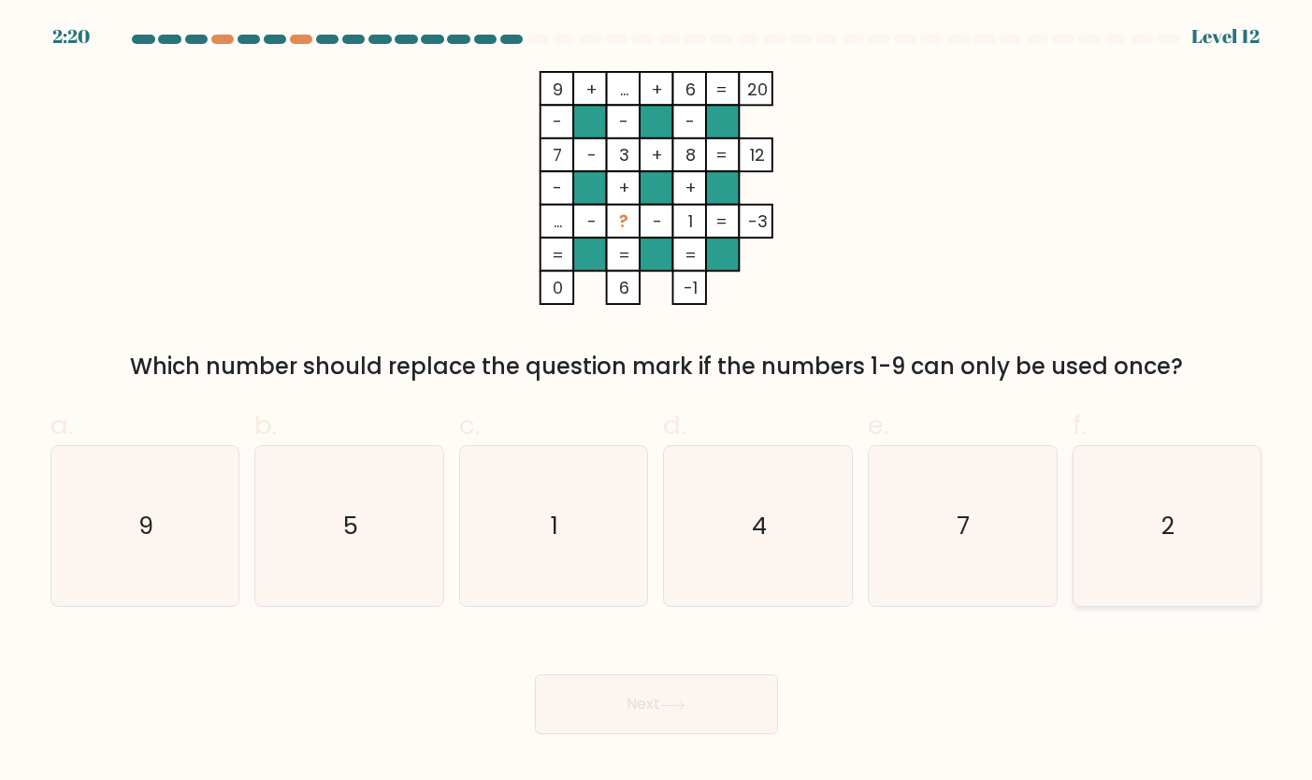
click at [1124, 551] on icon "2" at bounding box center [1166, 526] width 161 height 161
click at [657, 402] on input "f. 2" at bounding box center [656, 396] width 1 height 12
radio input "true"
click at [735, 701] on button "Next" at bounding box center [656, 704] width 243 height 60
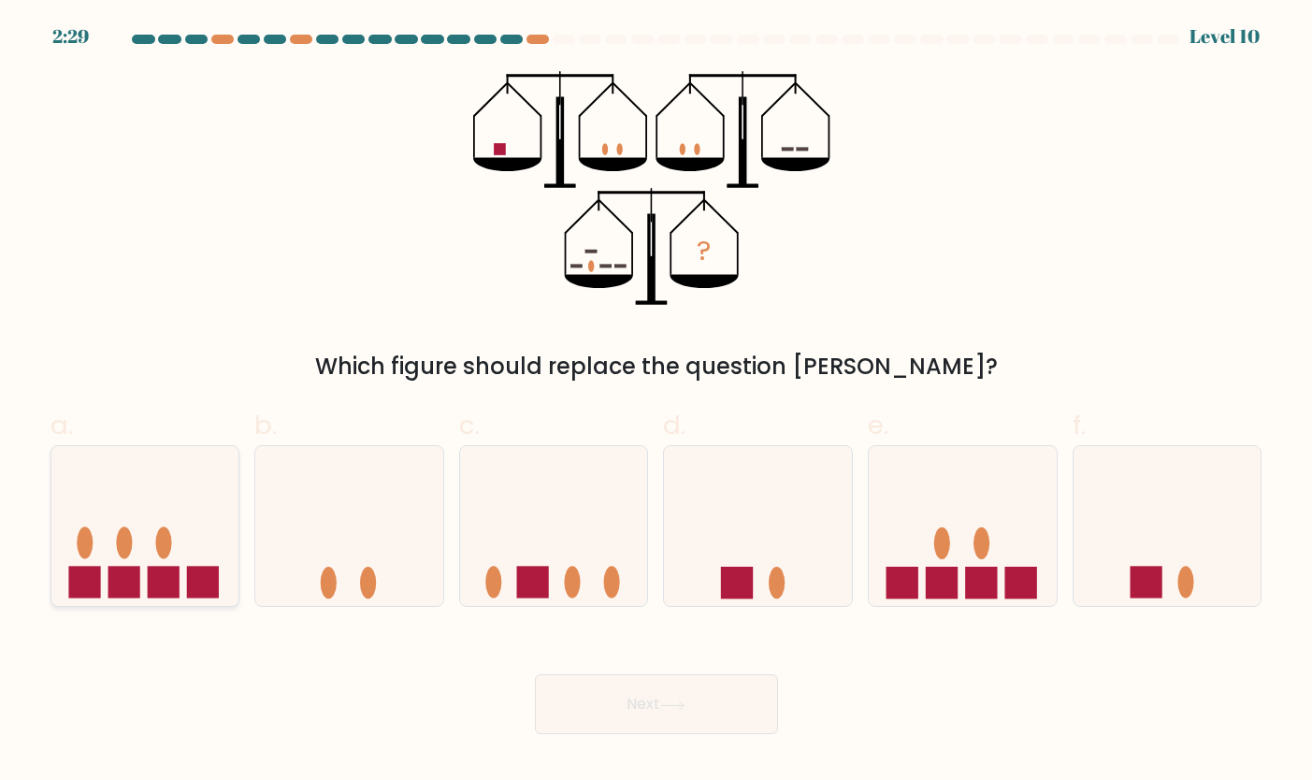
click at [224, 495] on icon at bounding box center [145, 525] width 188 height 155
click at [656, 402] on input "a." at bounding box center [656, 396] width 1 height 12
radio input "true"
click at [596, 712] on button "Next" at bounding box center [656, 704] width 243 height 60
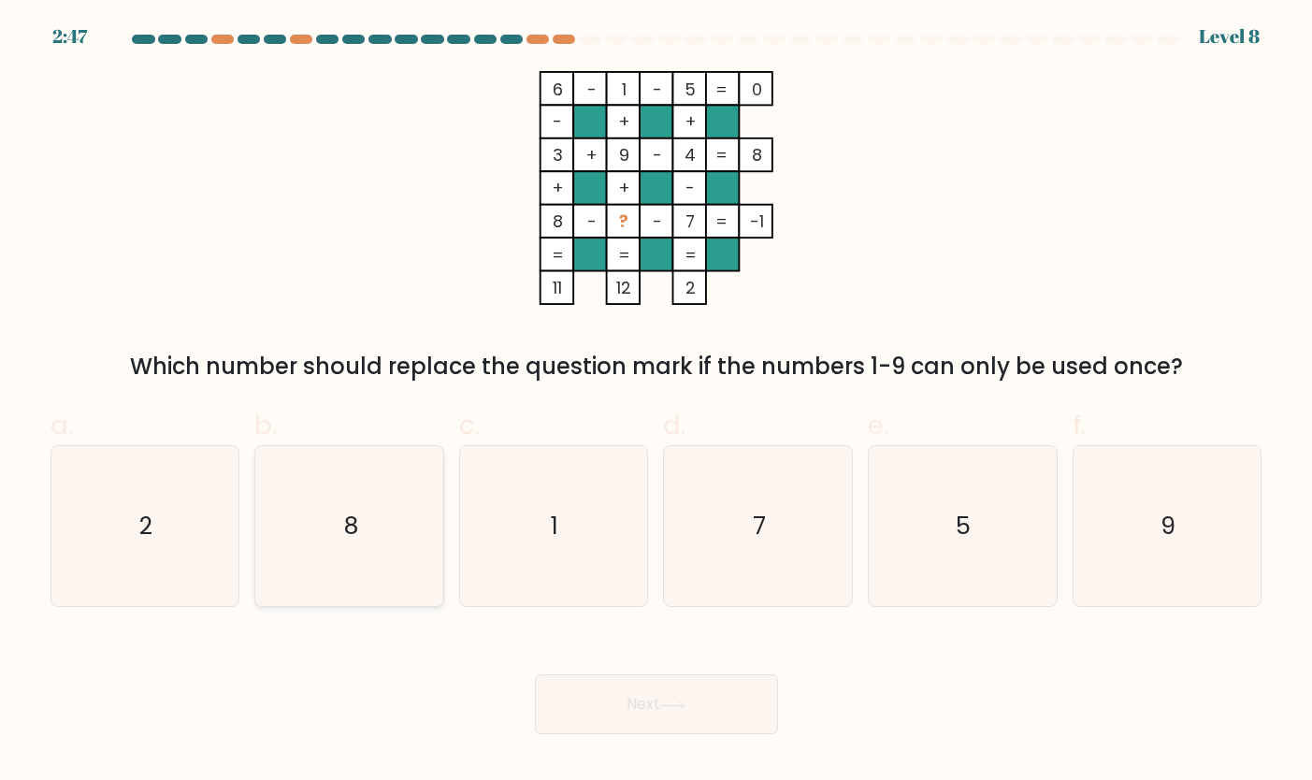
click at [392, 560] on icon "8" at bounding box center [349, 526] width 161 height 161
click at [656, 402] on input "b. 8" at bounding box center [656, 396] width 1 height 12
radio input "true"
click at [1098, 547] on icon "9" at bounding box center [1166, 526] width 161 height 161
click at [657, 402] on input "f. 9" at bounding box center [656, 396] width 1 height 12
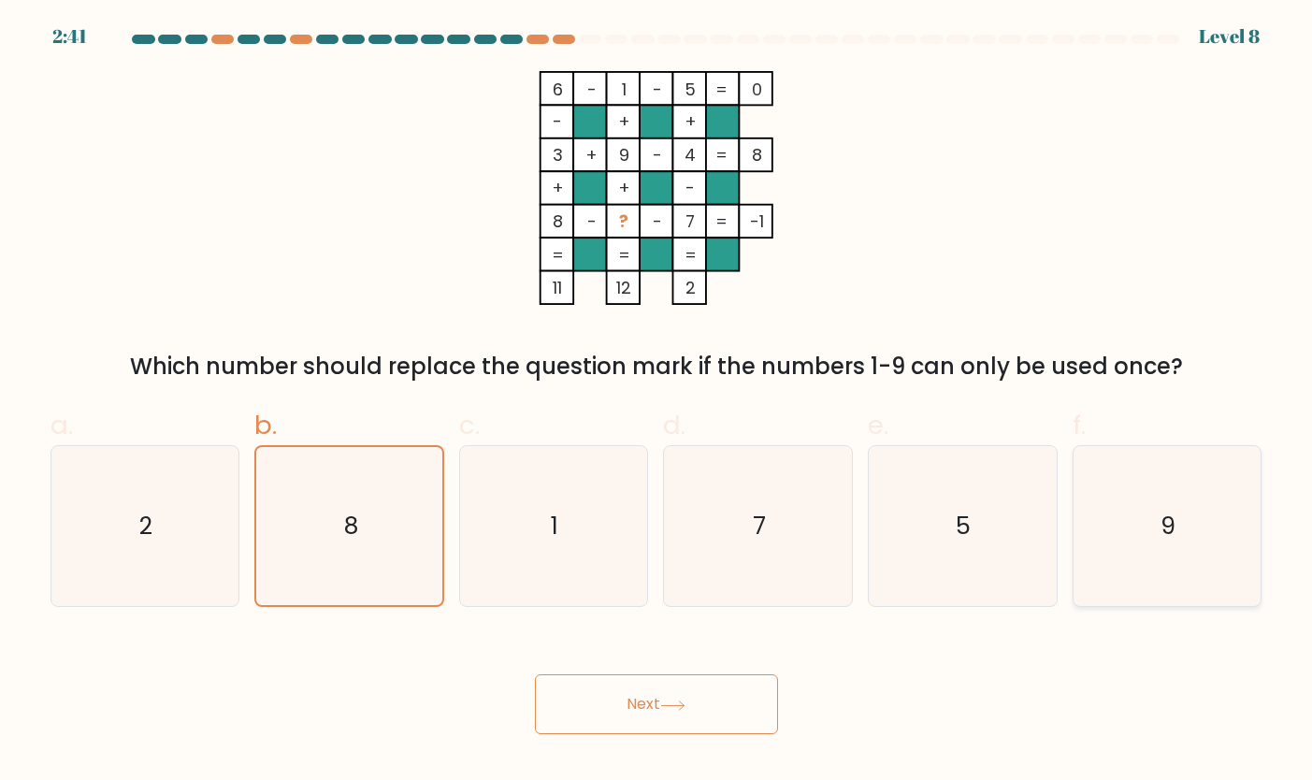
radio input "true"
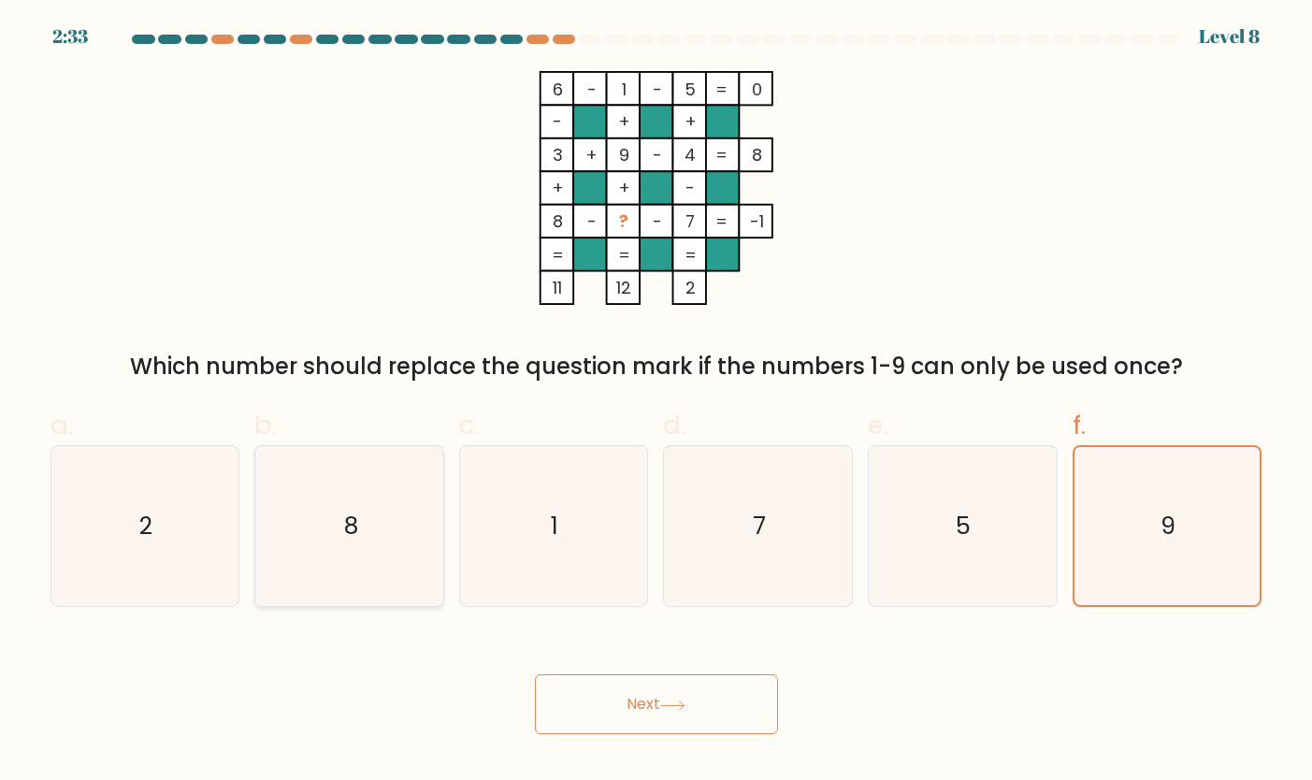
click at [334, 532] on icon "8" at bounding box center [349, 526] width 161 height 161
click at [656, 402] on input "b. 8" at bounding box center [656, 396] width 1 height 12
radio input "true"
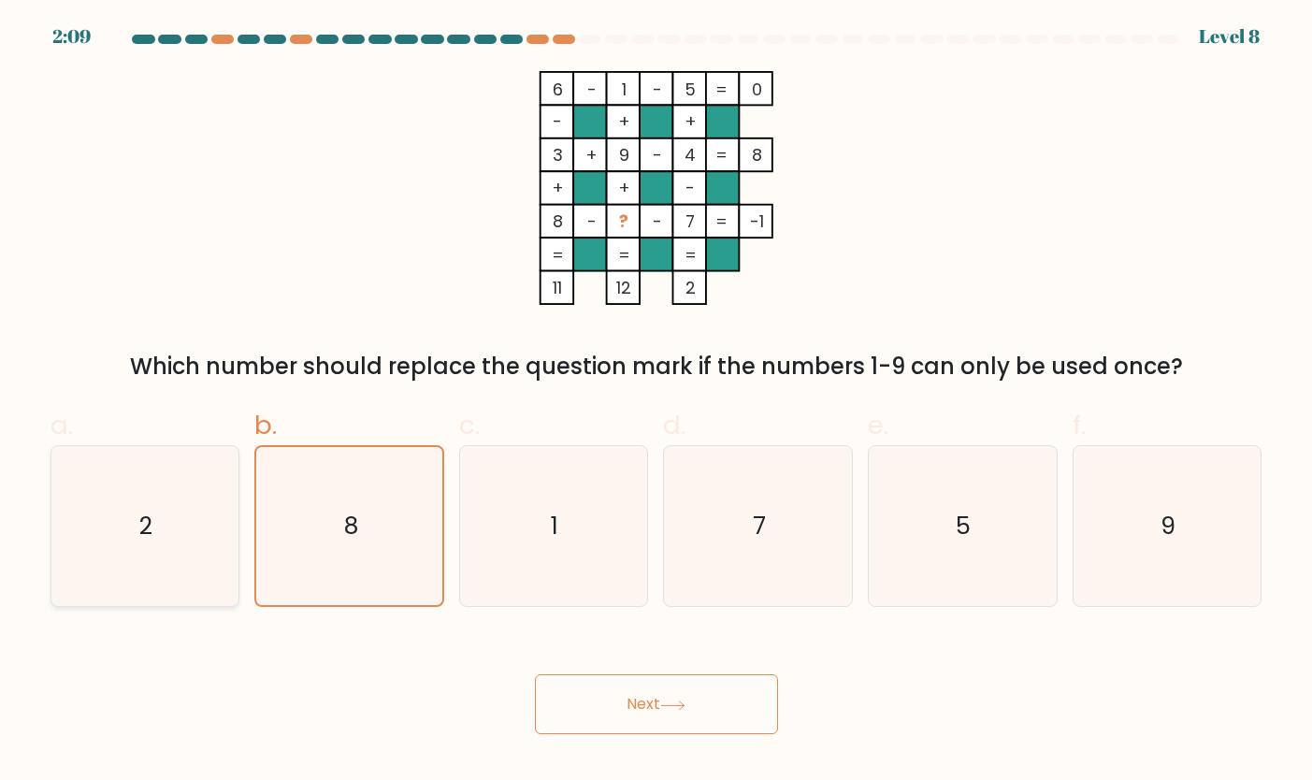
click at [148, 539] on text "2" at bounding box center [146, 526] width 13 height 34
click at [656, 402] on input "a. 2" at bounding box center [656, 396] width 1 height 12
radio input "true"
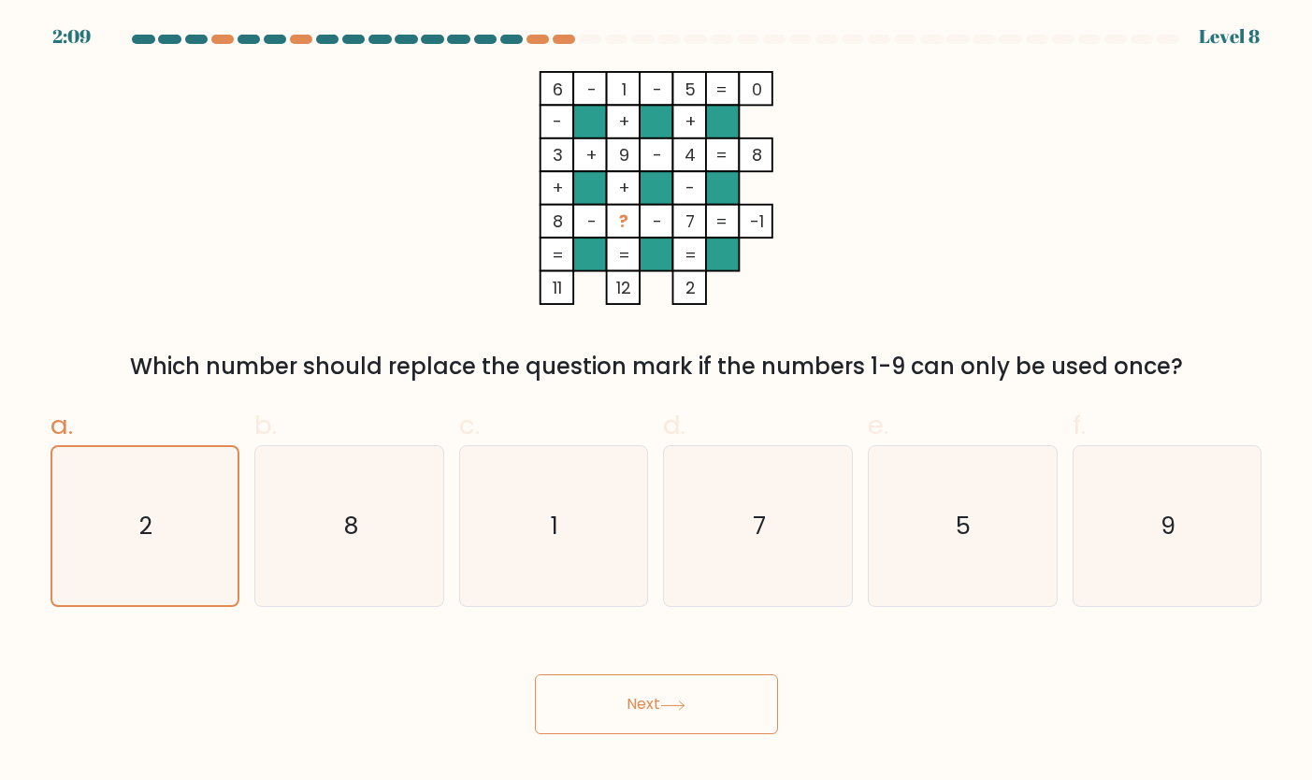
click at [666, 711] on button "Next" at bounding box center [656, 704] width 243 height 60
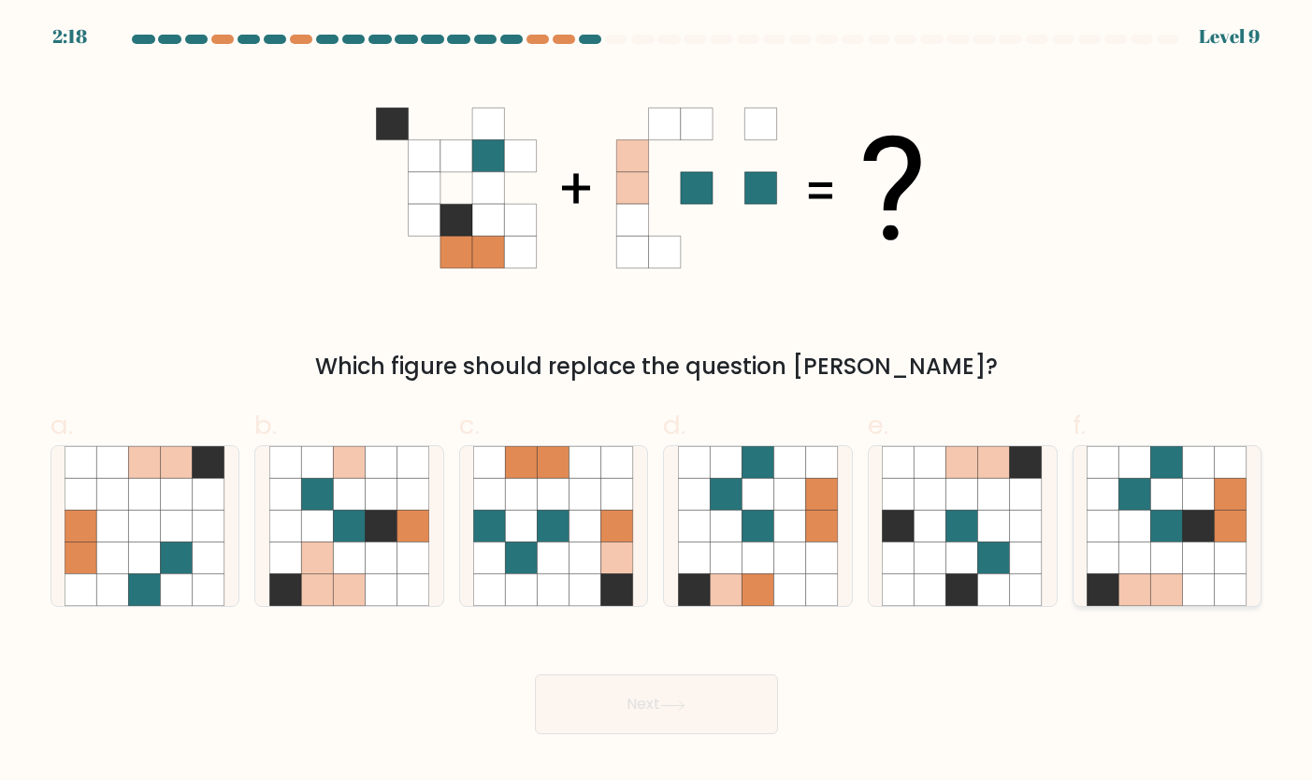
click at [1227, 551] on icon at bounding box center [1230, 558] width 32 height 32
click at [657, 402] on input "f." at bounding box center [656, 396] width 1 height 12
radio input "true"
click at [683, 691] on button "Next" at bounding box center [656, 704] width 243 height 60
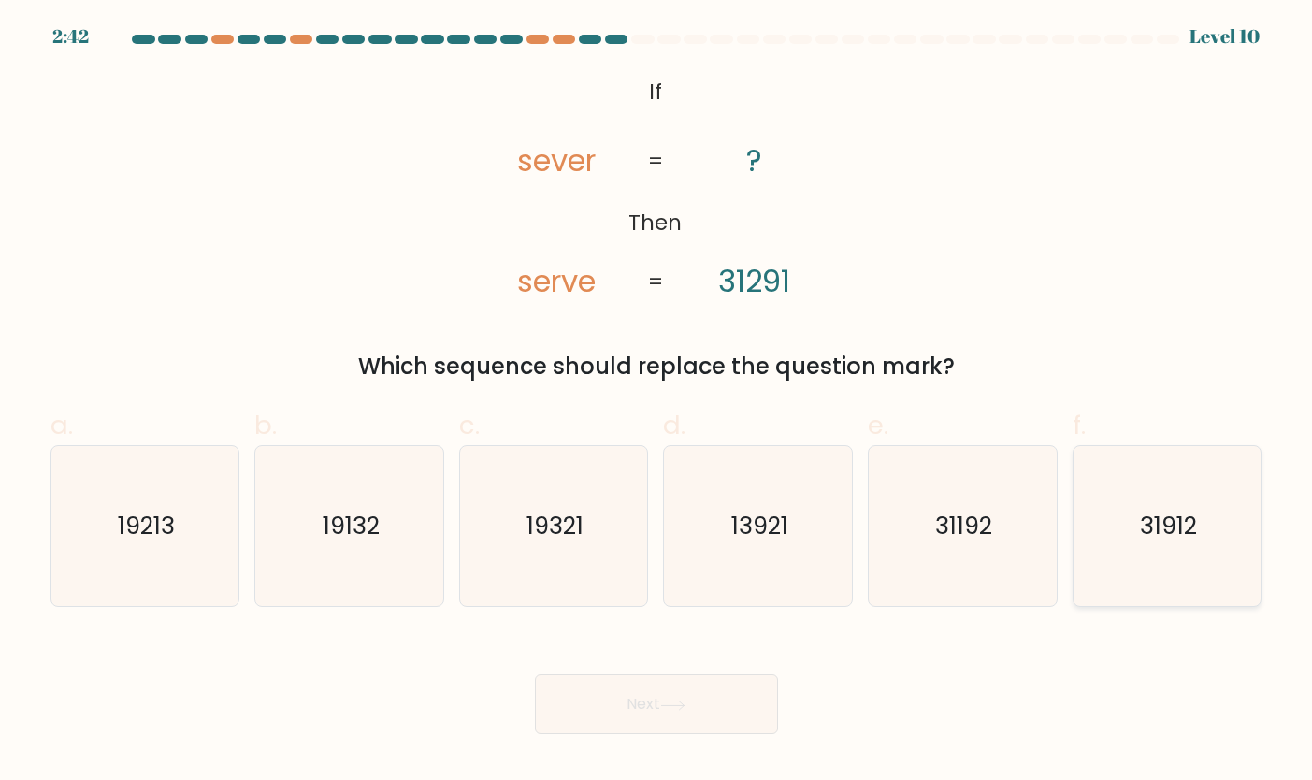
click at [1173, 532] on text "31912" at bounding box center [1168, 526] width 57 height 34
click at [657, 402] on input "f. 31912" at bounding box center [656, 396] width 1 height 12
radio input "true"
click at [724, 710] on button "Next" at bounding box center [656, 704] width 243 height 60
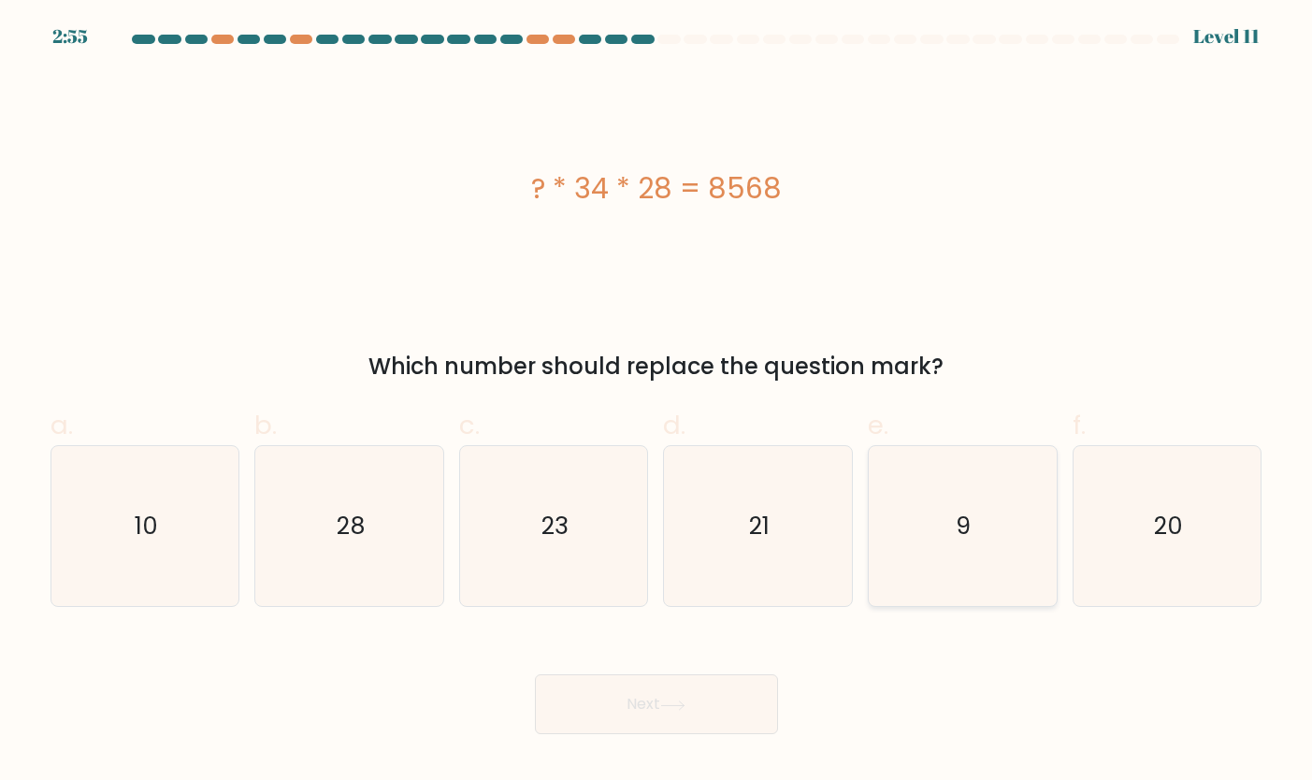
click at [930, 538] on icon "9" at bounding box center [962, 526] width 161 height 161
click at [657, 402] on input "e. 9" at bounding box center [656, 396] width 1 height 12
radio input "true"
click at [700, 685] on button "Next" at bounding box center [656, 704] width 243 height 60
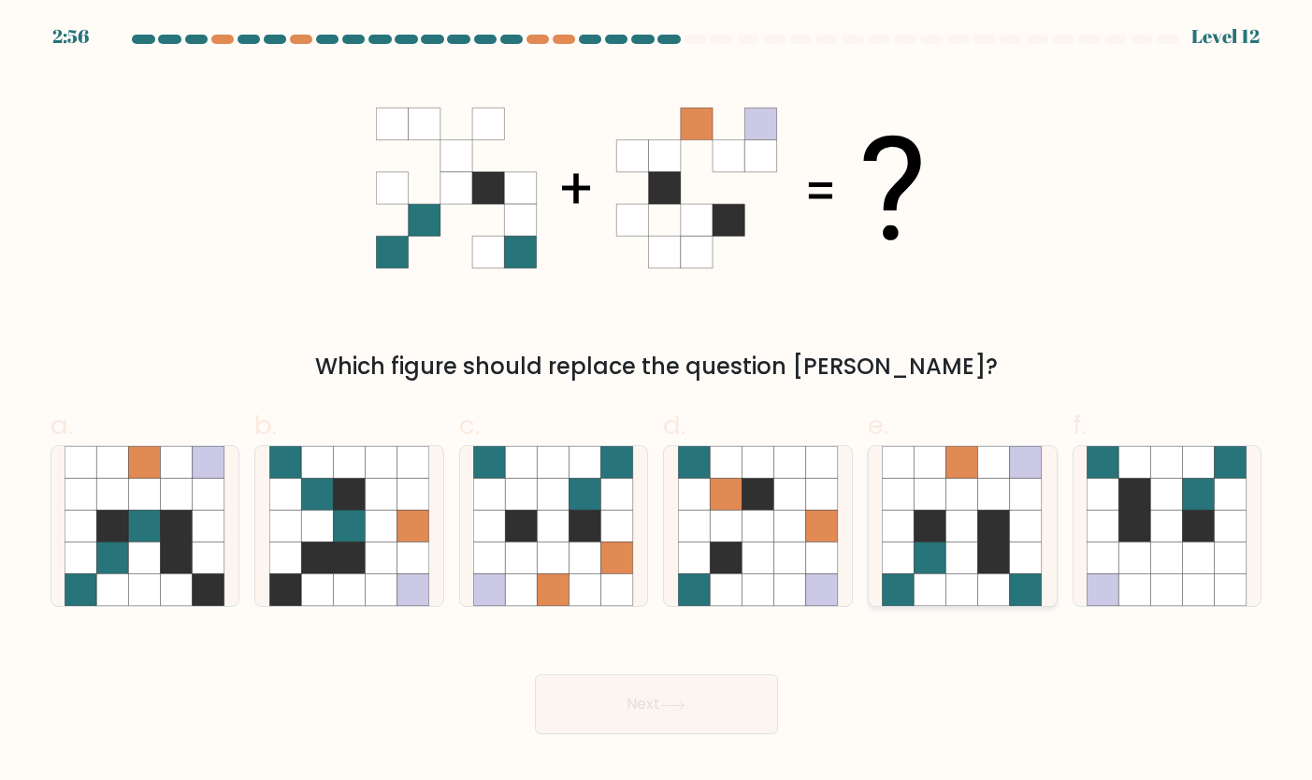
click at [995, 499] on icon at bounding box center [995, 494] width 32 height 32
click at [657, 402] on input "e." at bounding box center [656, 396] width 1 height 12
radio input "true"
click at [681, 691] on button "Next" at bounding box center [656, 704] width 243 height 60
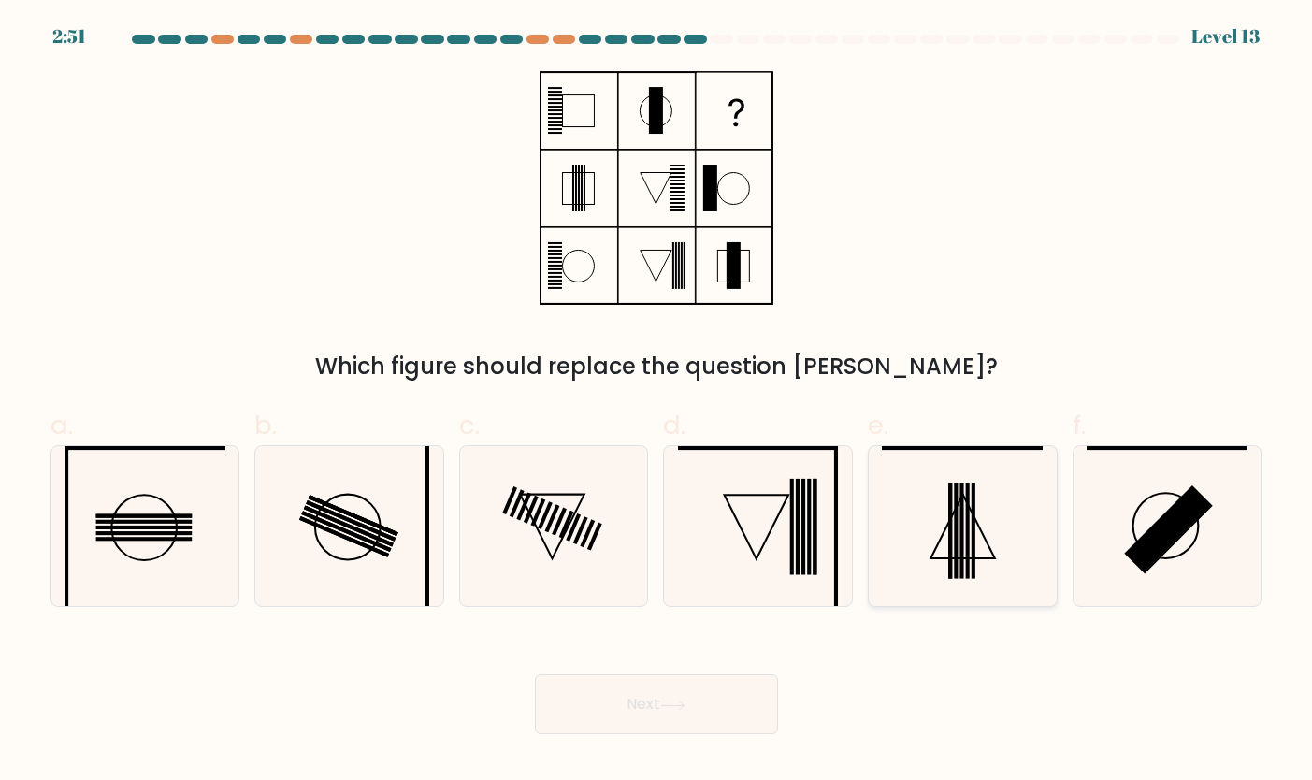
click at [935, 503] on icon at bounding box center [962, 526] width 161 height 161
click at [657, 402] on input "e." at bounding box center [656, 396] width 1 height 12
radio input "true"
click at [708, 721] on button "Next" at bounding box center [656, 704] width 243 height 60
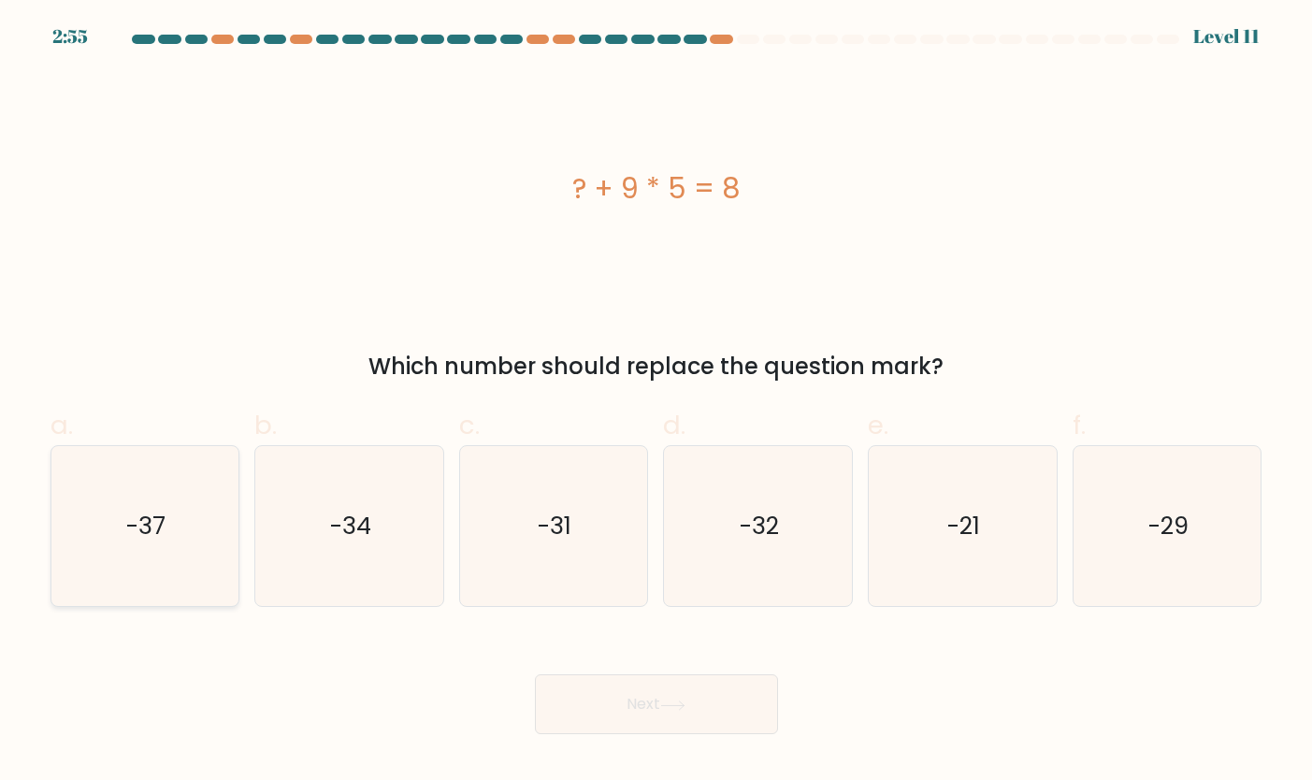
click at [164, 511] on text "-37" at bounding box center [146, 526] width 39 height 34
click at [656, 402] on input "a. -37" at bounding box center [656, 396] width 1 height 12
radio input "true"
click at [670, 709] on icon at bounding box center [672, 705] width 25 height 10
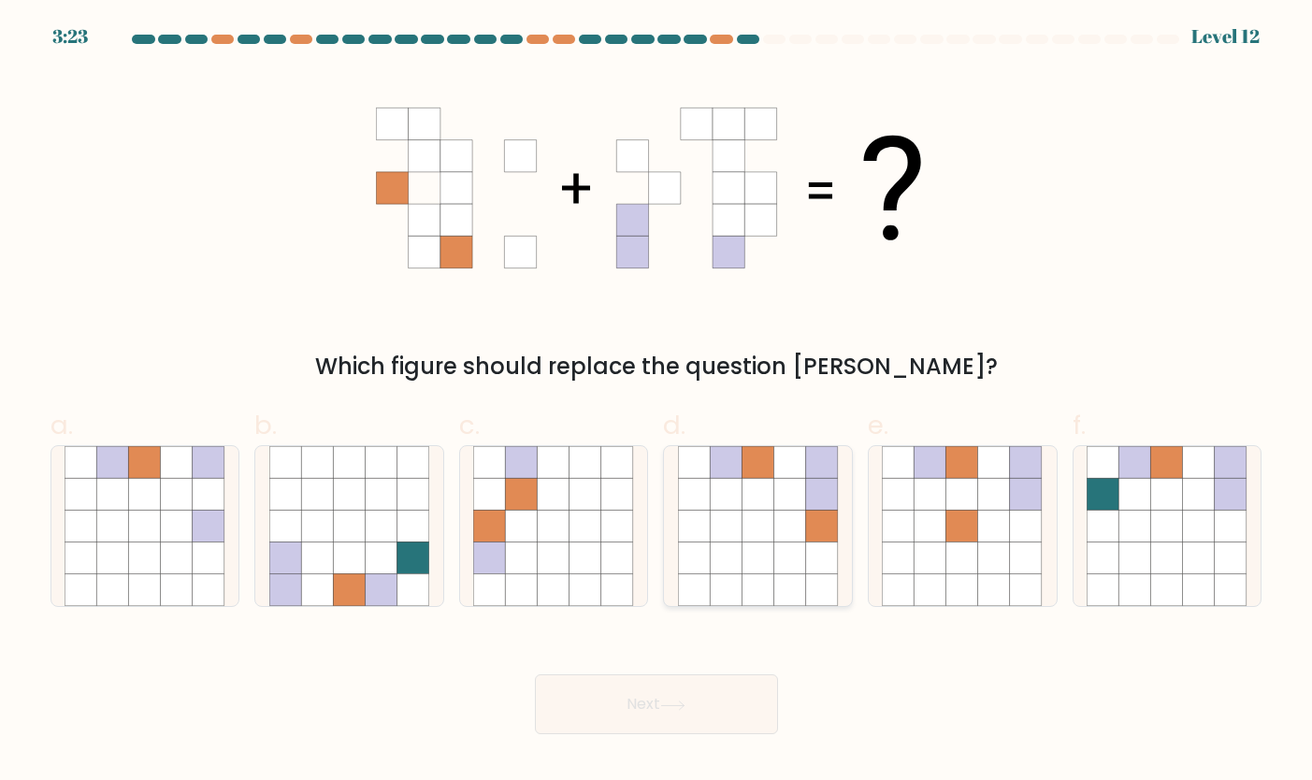
click at [785, 515] on icon at bounding box center [790, 525] width 32 height 32
click at [657, 402] on input "d." at bounding box center [656, 396] width 1 height 12
radio input "true"
click at [669, 696] on button "Next" at bounding box center [656, 704] width 243 height 60
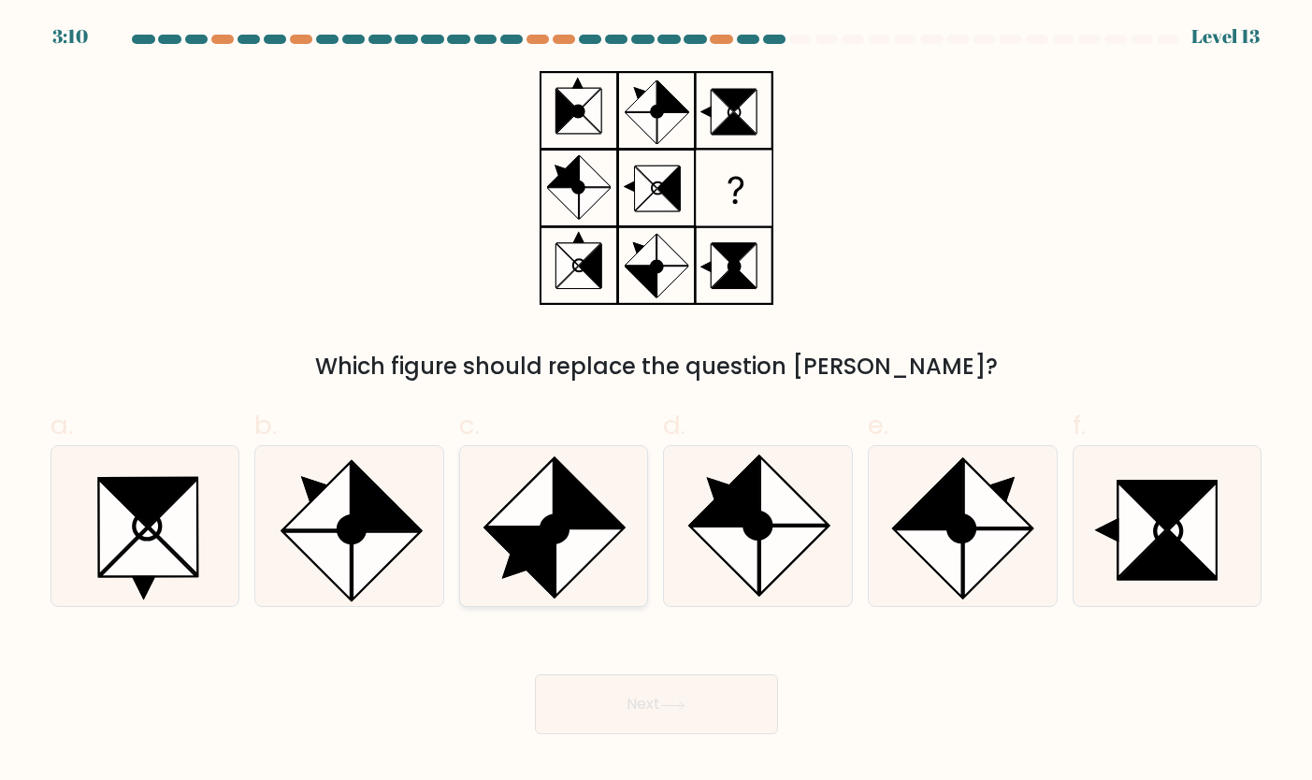
click at [576, 514] on icon at bounding box center [590, 492] width 68 height 68
click at [656, 402] on input "c." at bounding box center [656, 396] width 1 height 12
radio input "true"
click at [581, 713] on button "Next" at bounding box center [656, 704] width 243 height 60
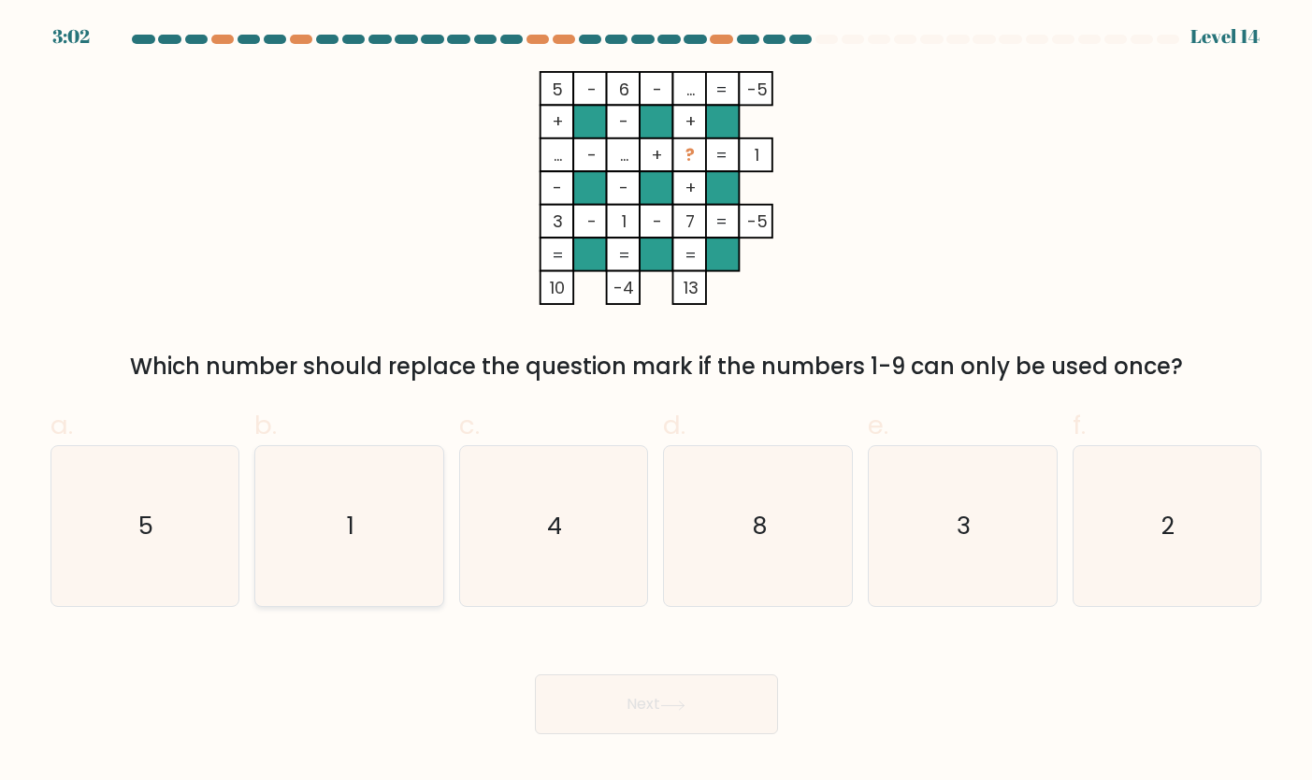
click at [359, 520] on icon "1" at bounding box center [349, 526] width 161 height 161
click at [656, 402] on input "b. 1" at bounding box center [656, 396] width 1 height 12
radio input "true"
click at [655, 683] on button "Next" at bounding box center [656, 704] width 243 height 60
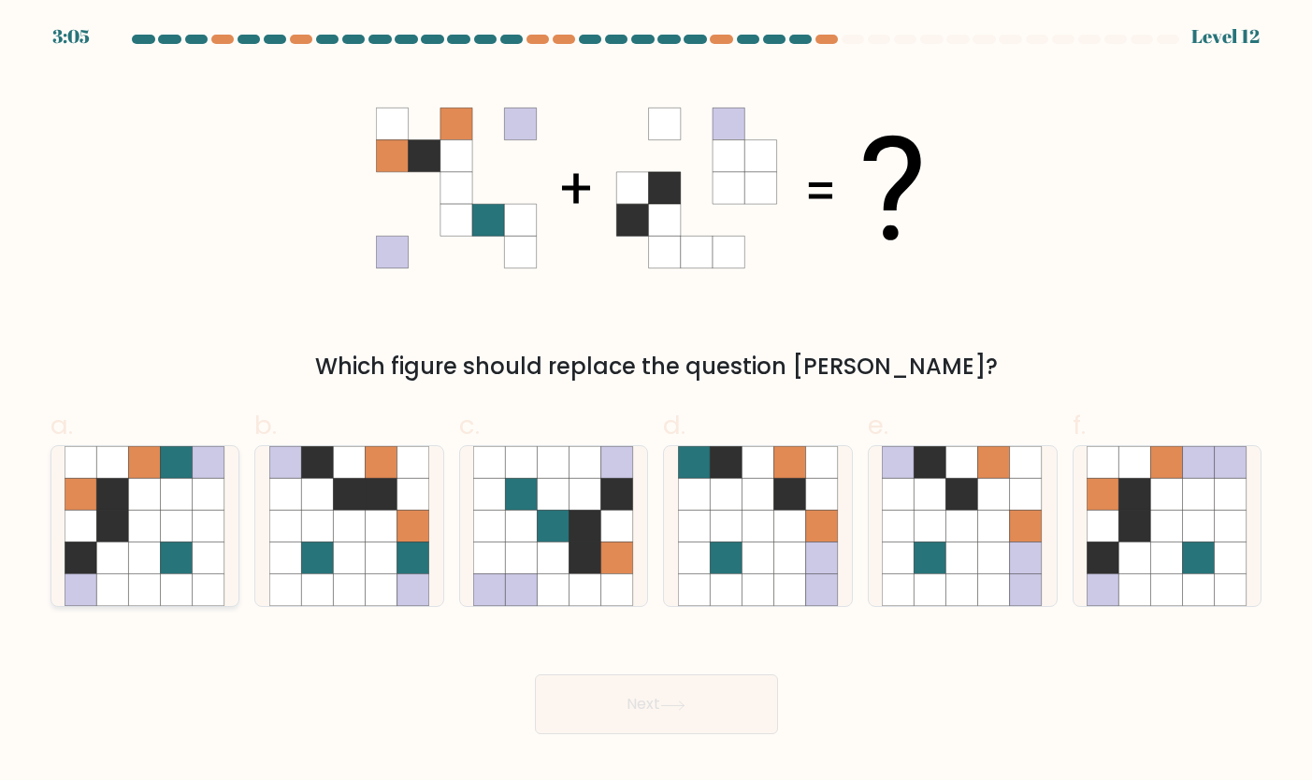
click at [73, 517] on icon at bounding box center [81, 525] width 32 height 32
click at [656, 402] on input "a." at bounding box center [656, 396] width 1 height 12
radio input "true"
click at [624, 690] on button "Next" at bounding box center [656, 704] width 243 height 60
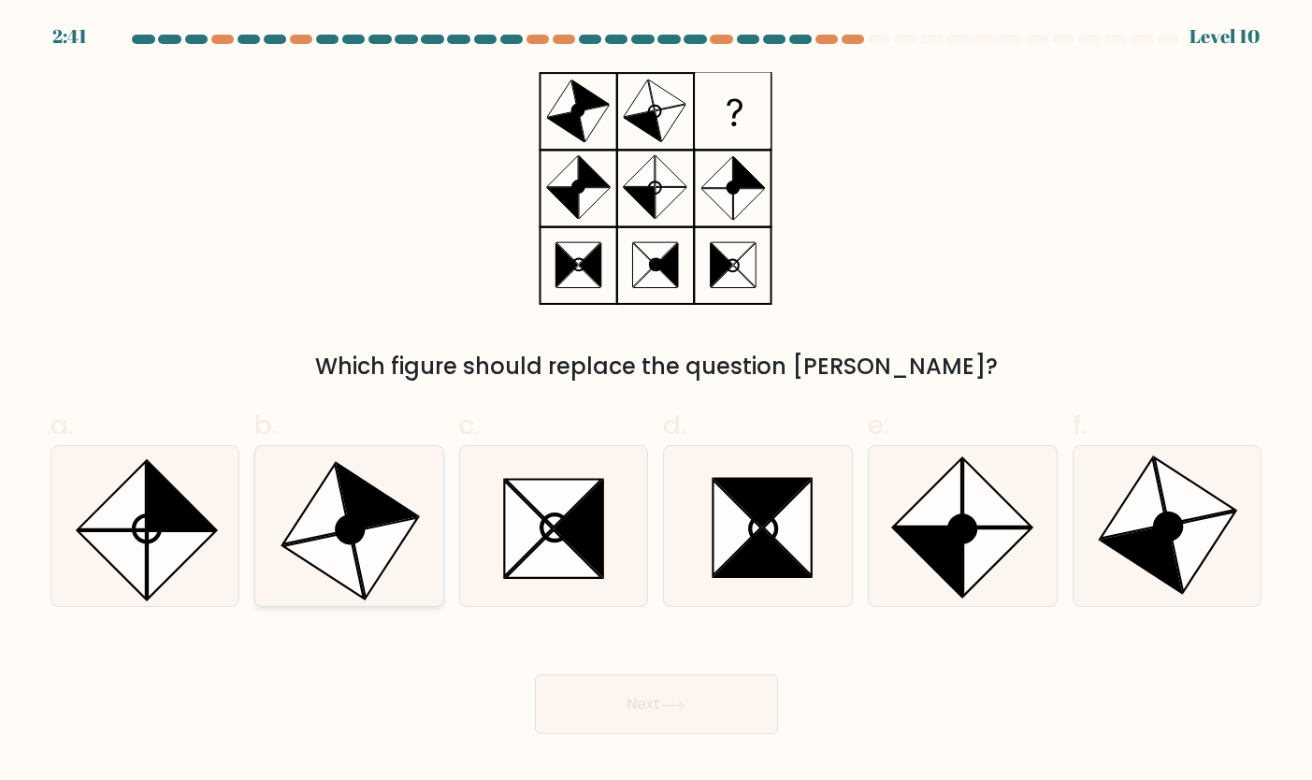
click at [344, 537] on icon at bounding box center [350, 529] width 26 height 26
click at [656, 402] on input "b." at bounding box center [656, 396] width 1 height 12
radio input "true"
click at [679, 700] on icon at bounding box center [672, 705] width 25 height 10
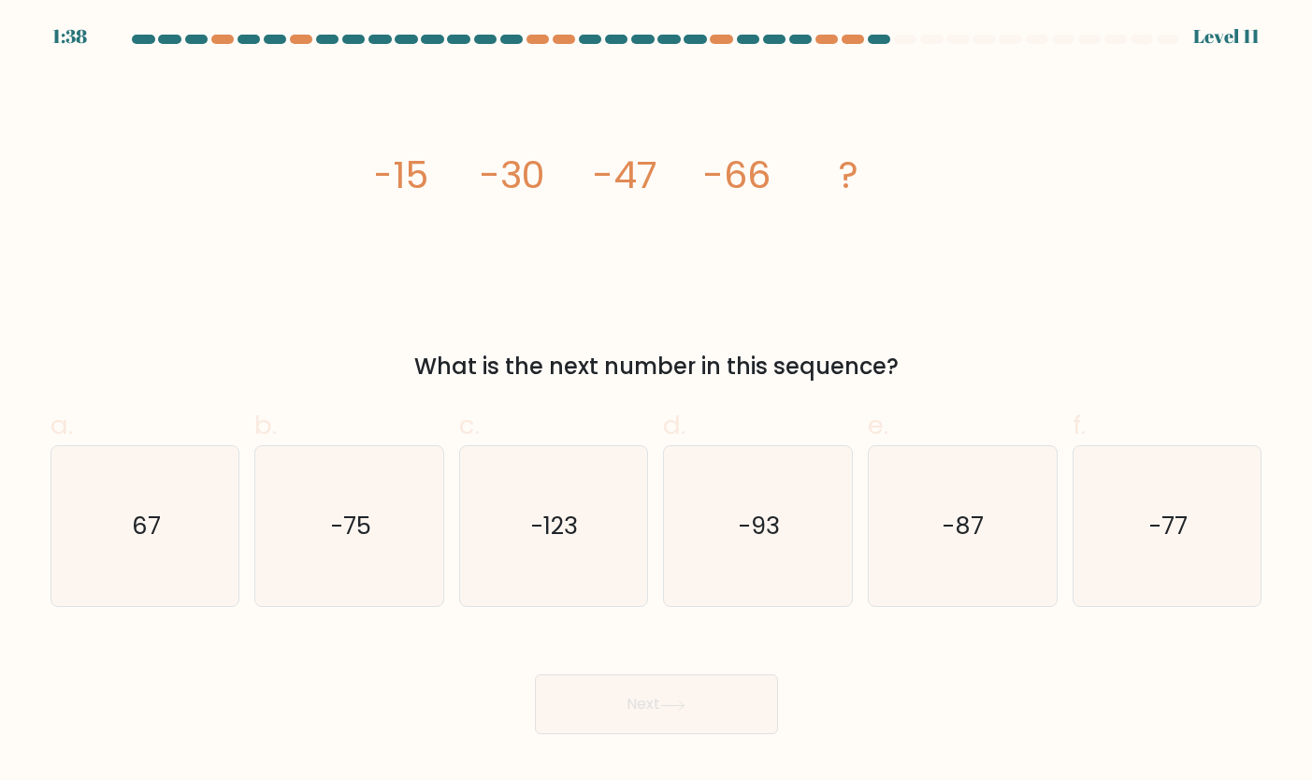
click at [1307, 591] on form at bounding box center [656, 384] width 1312 height 699
click at [1155, 555] on icon "-77" at bounding box center [1166, 526] width 161 height 161
click at [657, 402] on input "f. -77" at bounding box center [656, 396] width 1 height 12
radio input "true"
click at [707, 656] on div "Next" at bounding box center [656, 681] width 1234 height 105
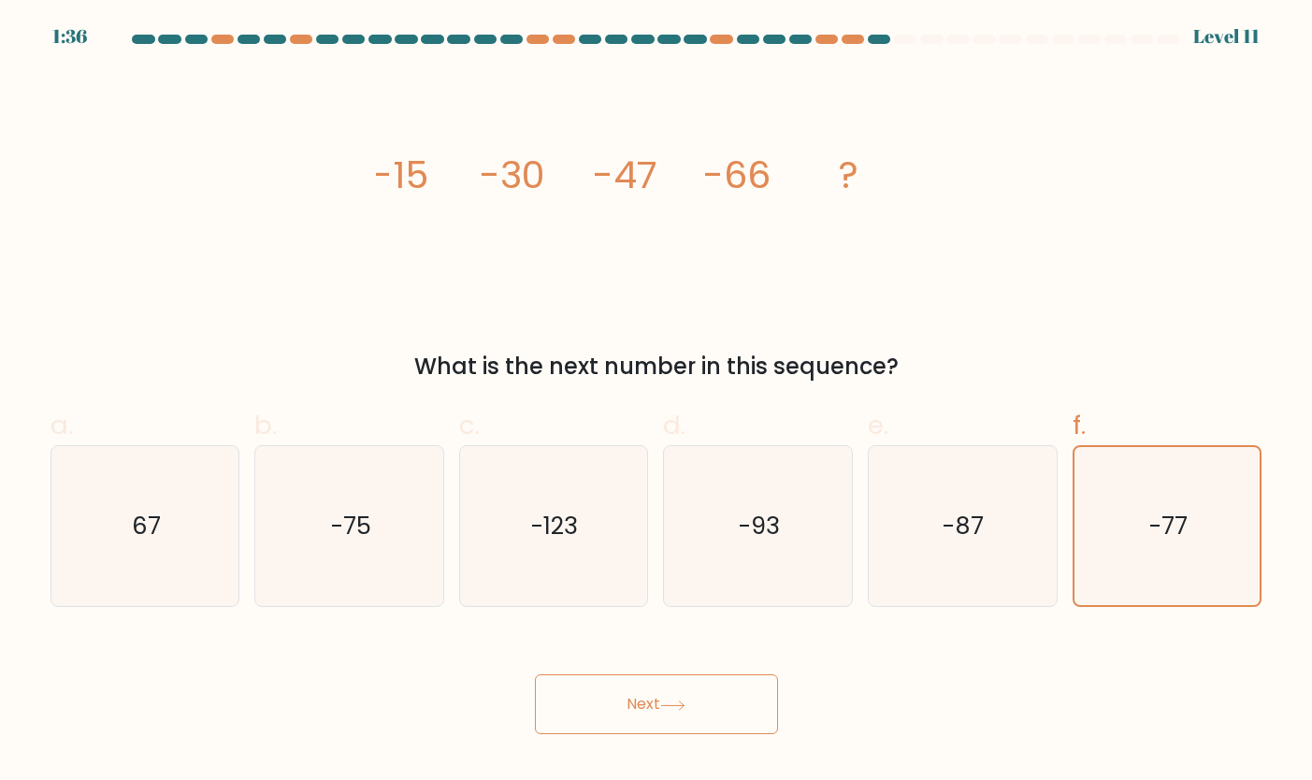
click at [707, 688] on button "Next" at bounding box center [656, 704] width 243 height 60
click at [650, 698] on button "Next" at bounding box center [656, 704] width 243 height 60
click at [824, 536] on icon "-93" at bounding box center [758, 526] width 161 height 161
click at [657, 402] on input "d. -93" at bounding box center [656, 396] width 1 height 12
radio input "true"
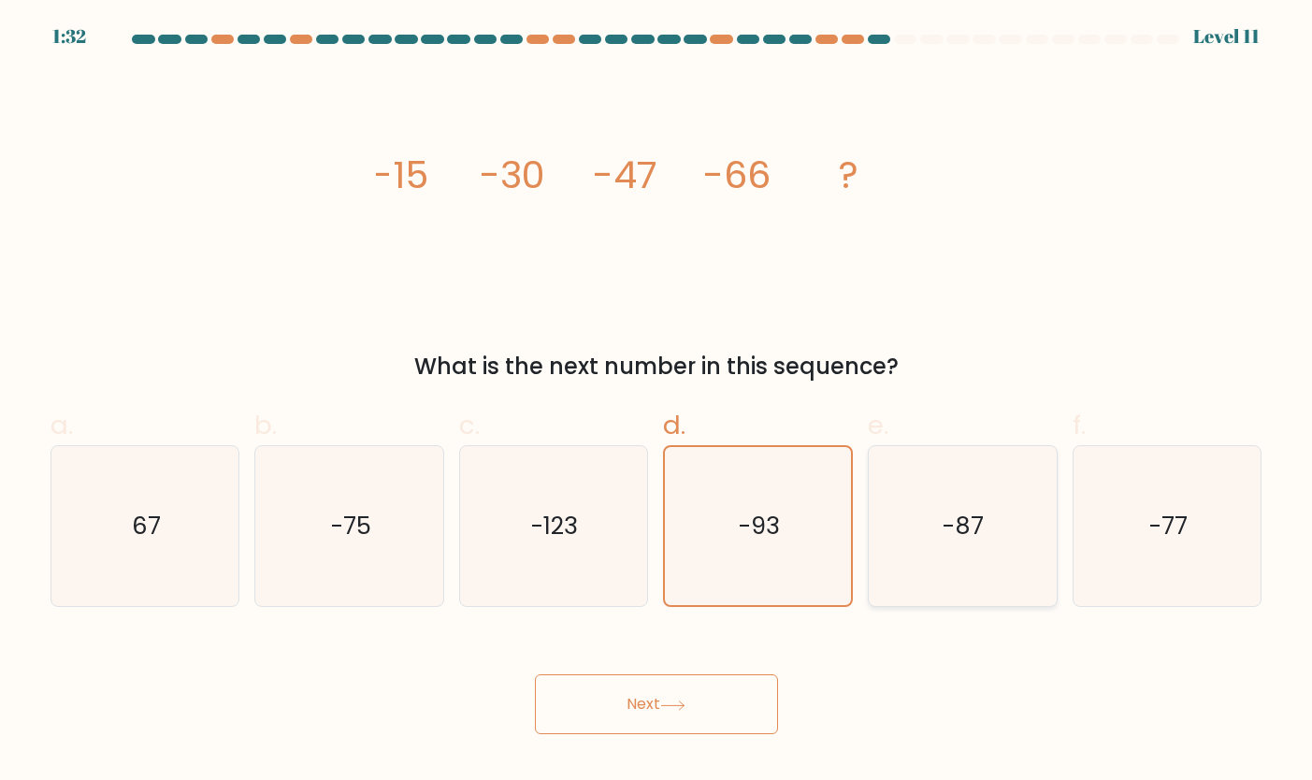
click at [1038, 538] on icon "-87" at bounding box center [962, 526] width 161 height 161
click at [657, 402] on input "e. -87" at bounding box center [656, 396] width 1 height 12
radio input "true"
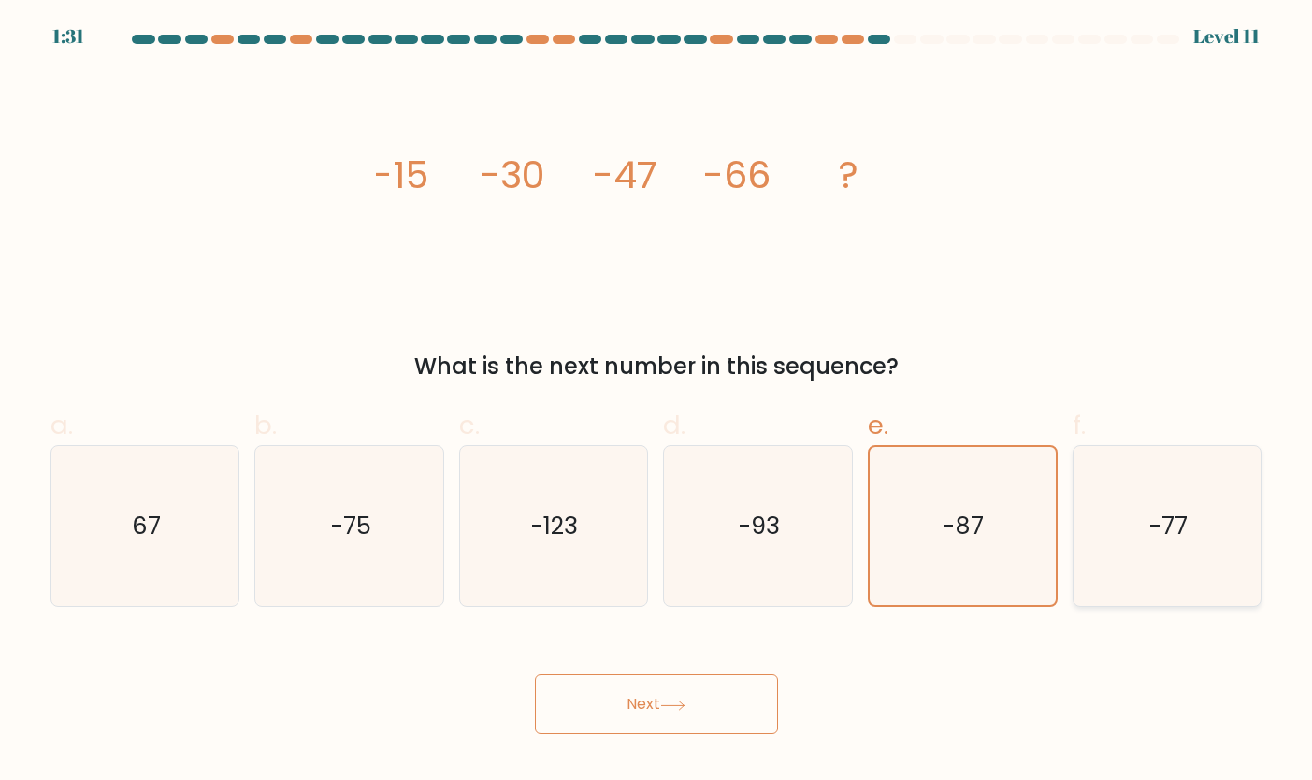
click at [1127, 538] on icon "-77" at bounding box center [1166, 526] width 161 height 161
click at [657, 402] on input "f. -77" at bounding box center [656, 396] width 1 height 12
radio input "true"
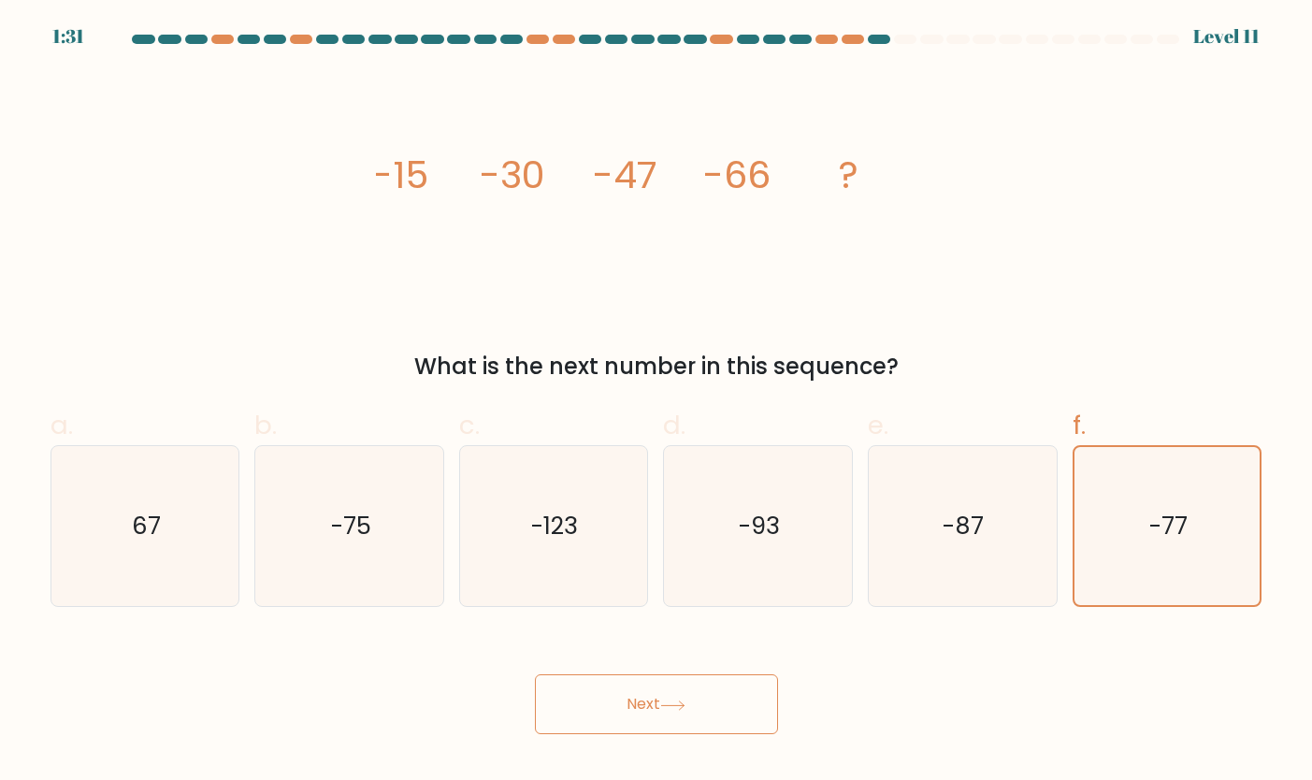
click at [580, 723] on button "Next" at bounding box center [656, 704] width 243 height 60
click at [942, 515] on icon "-87" at bounding box center [962, 526] width 161 height 161
click at [657, 402] on input "e. -87" at bounding box center [656, 396] width 1 height 12
radio input "true"
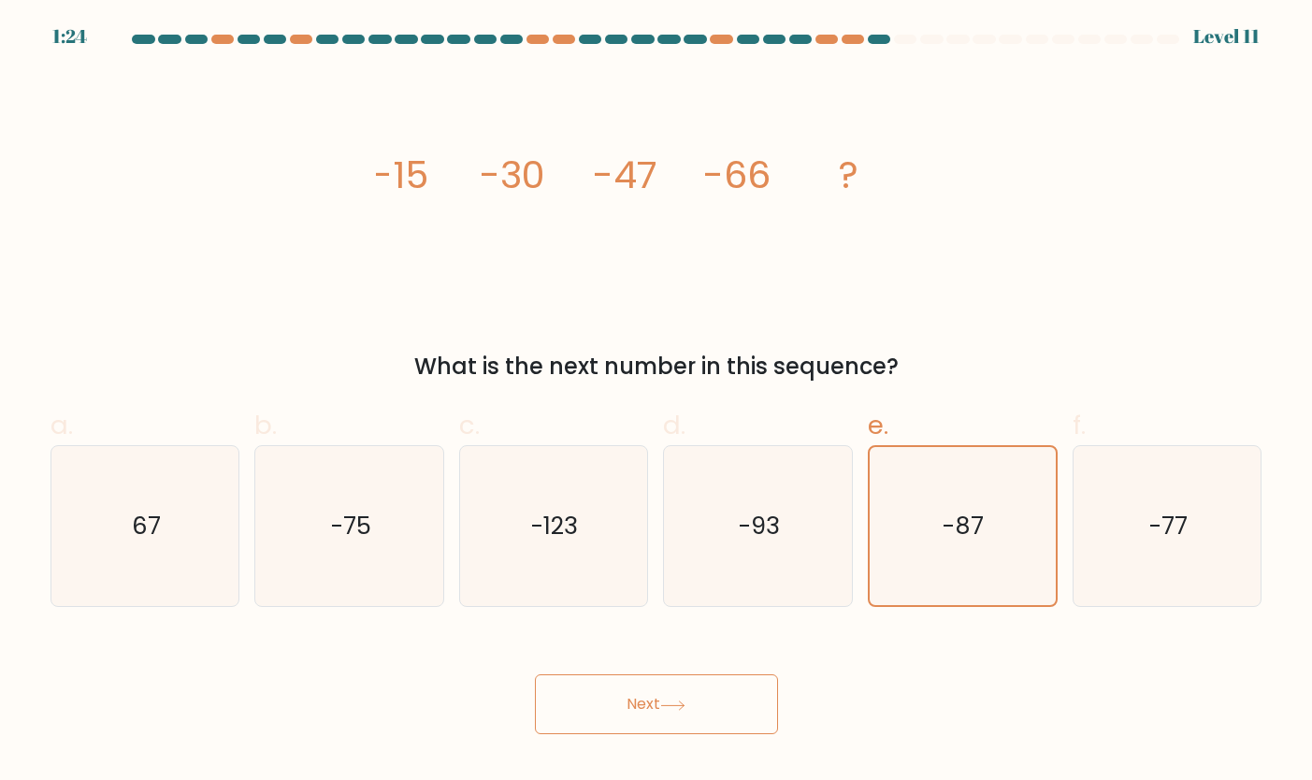
click at [634, 742] on body "1:24 Level 11" at bounding box center [656, 390] width 1312 height 780
click at [634, 684] on button "Next" at bounding box center [656, 704] width 243 height 60
click at [1088, 495] on icon "-77" at bounding box center [1166, 526] width 161 height 161
click at [657, 402] on input "f. -77" at bounding box center [656, 396] width 1 height 12
radio input "true"
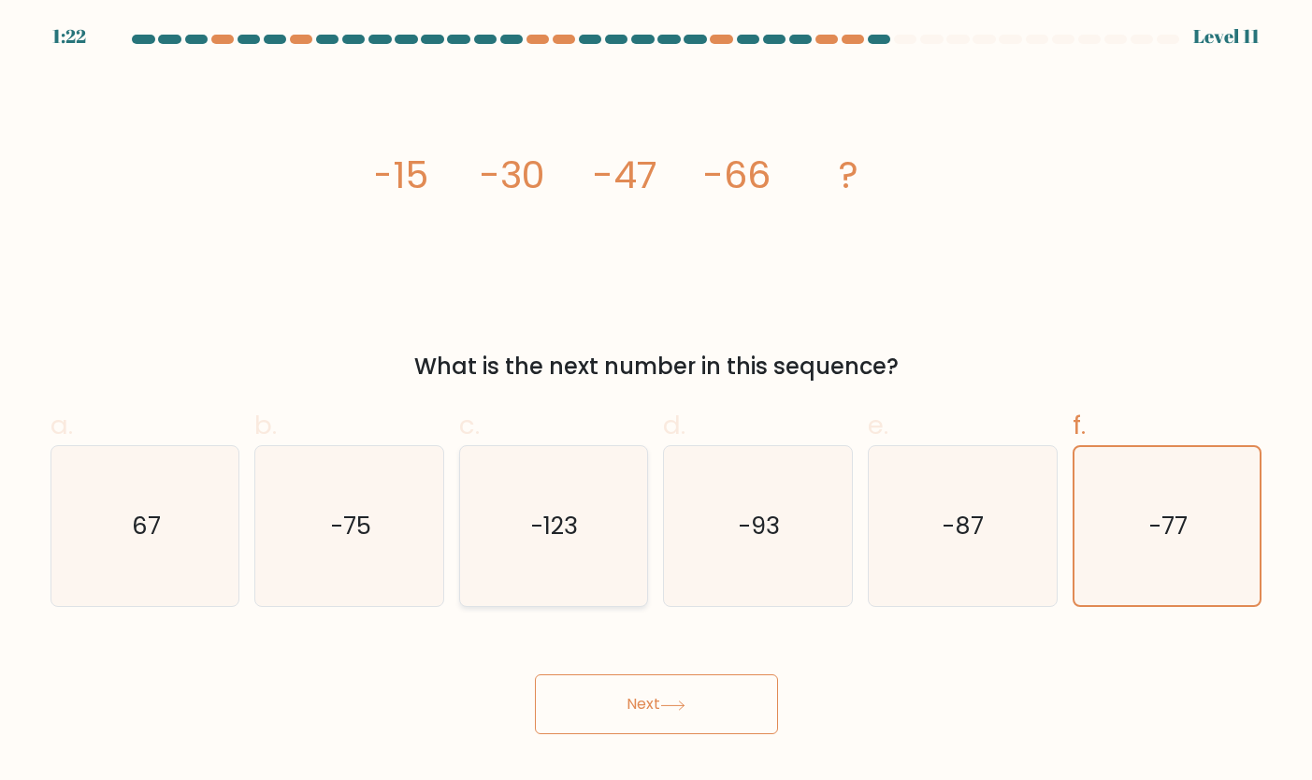
click at [543, 510] on text "-123" at bounding box center [555, 526] width 47 height 34
click at [656, 402] on input "c. -123" at bounding box center [656, 396] width 1 height 12
radio input "true"
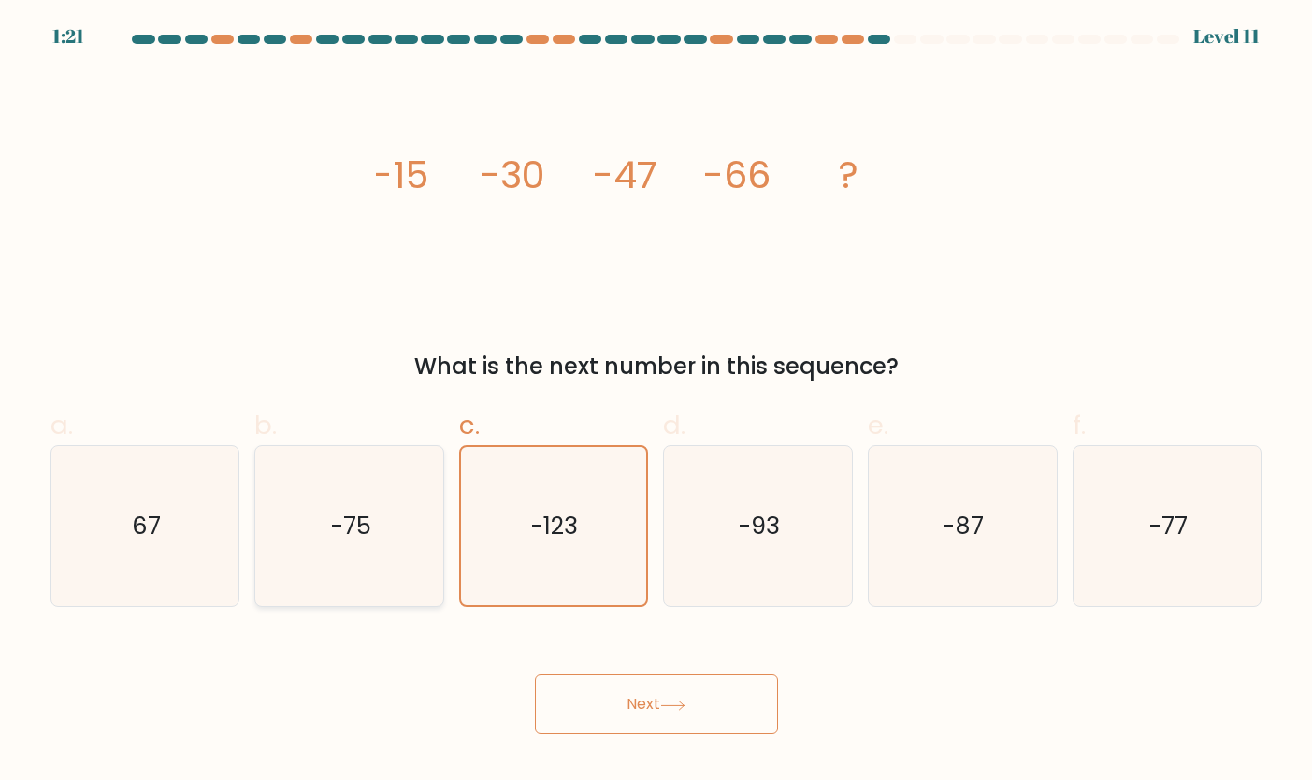
click at [397, 521] on icon "-75" at bounding box center [349, 526] width 161 height 161
click at [656, 402] on input "b. -75" at bounding box center [656, 396] width 1 height 12
radio input "true"
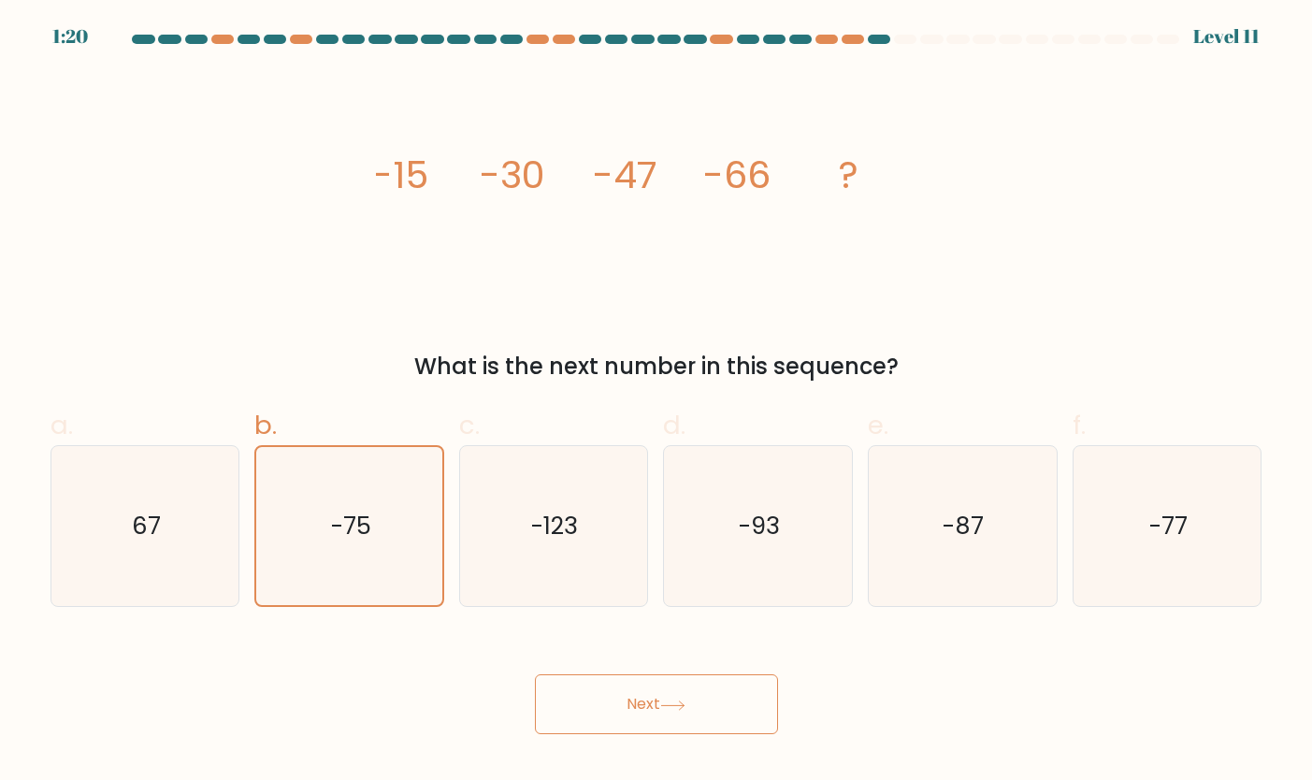
click at [636, 691] on button "Next" at bounding box center [656, 704] width 243 height 60
click at [635, 690] on button "Next" at bounding box center [656, 704] width 243 height 60
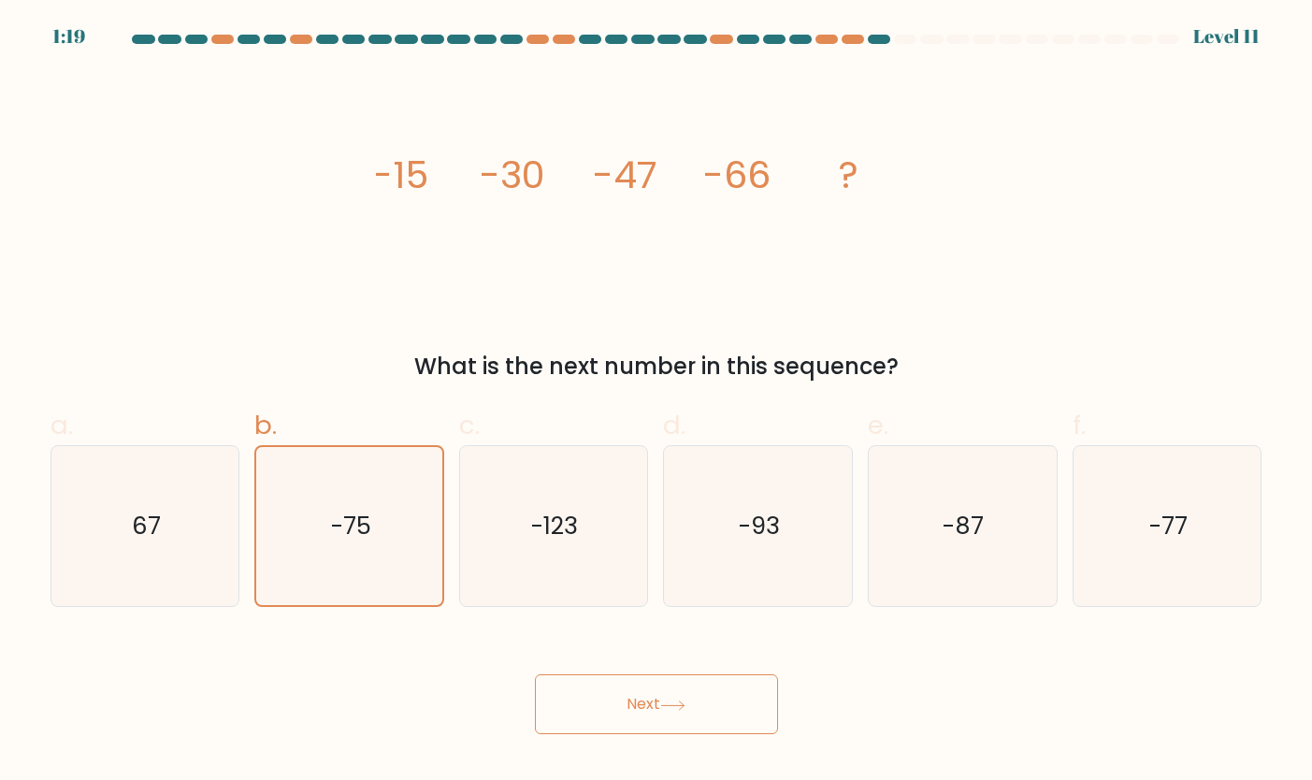
click at [635, 690] on button "Next" at bounding box center [656, 704] width 243 height 60
